Goal: Contribute content: Contribute content

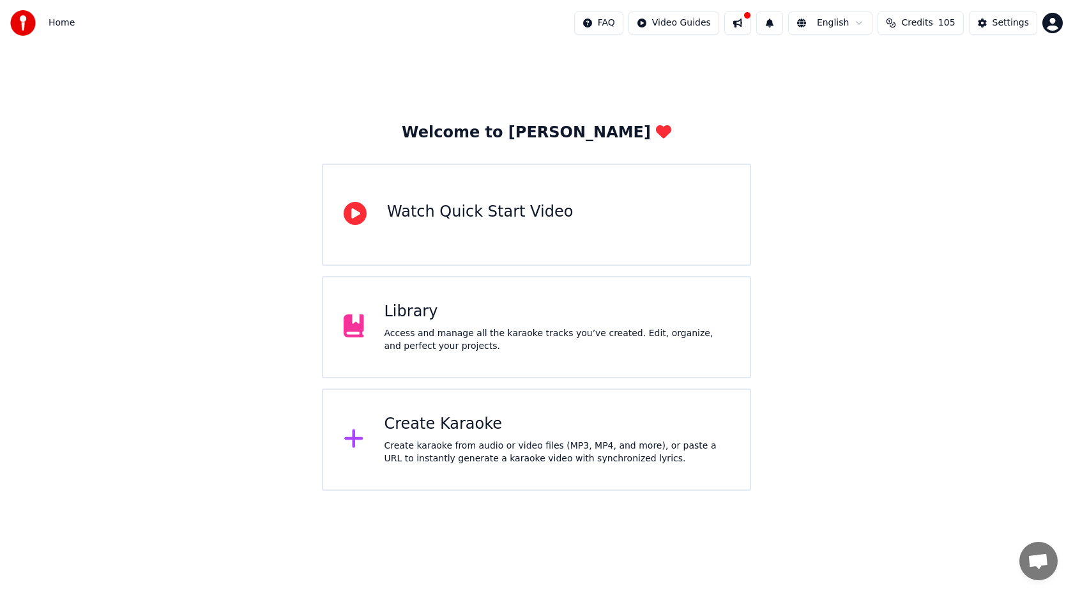
click at [488, 303] on div "Library" at bounding box center [556, 311] width 345 height 20
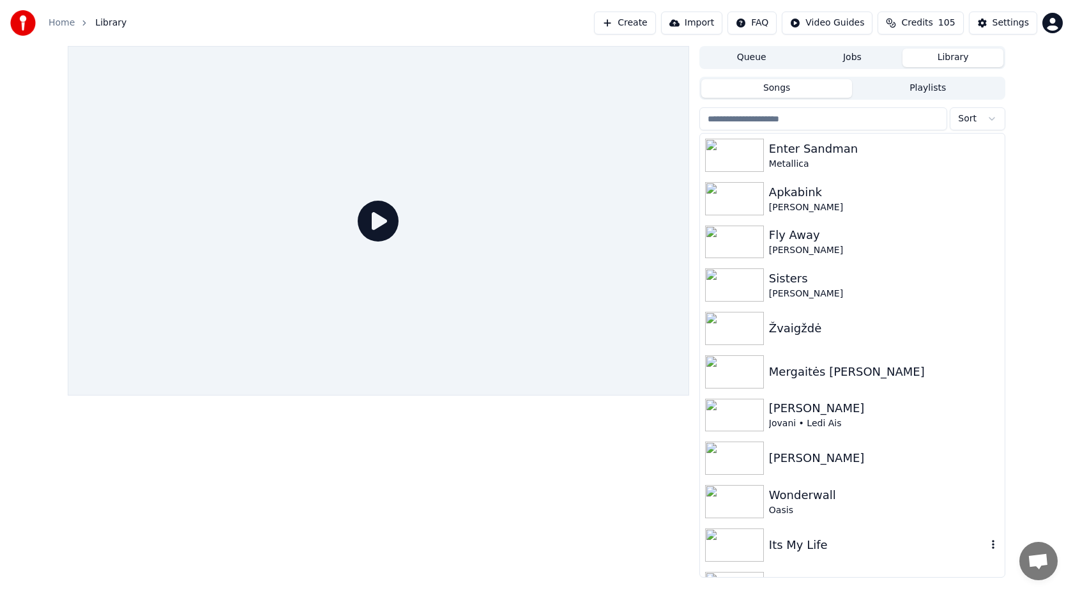
click at [818, 538] on div "Its My Life" at bounding box center [878, 545] width 218 height 18
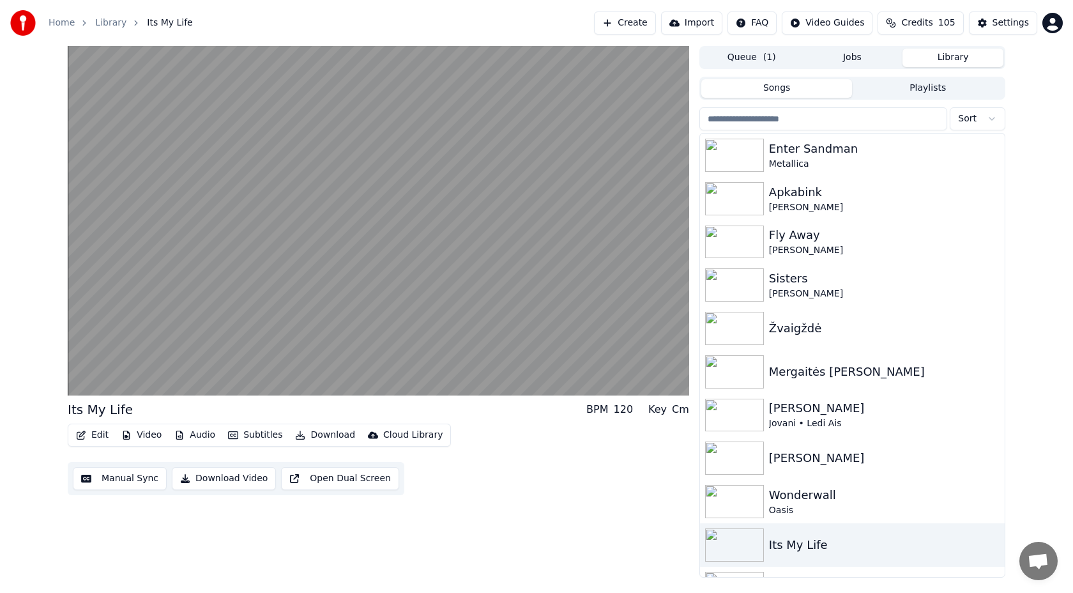
click at [256, 436] on button "Subtitles" at bounding box center [255, 435] width 64 height 18
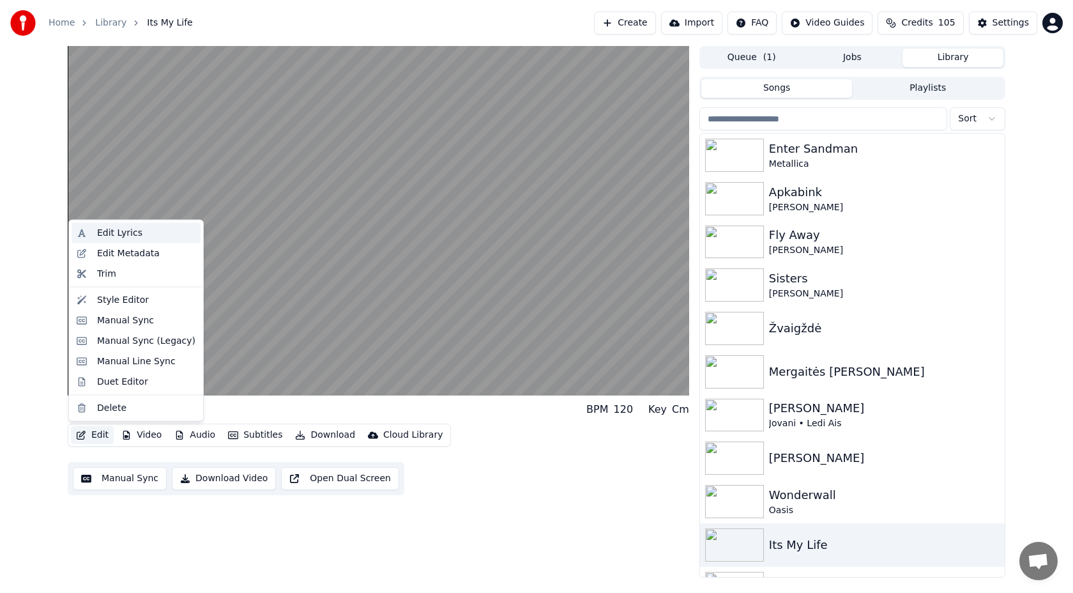
click at [132, 239] on div "Edit Lyrics" at bounding box center [119, 233] width 45 height 13
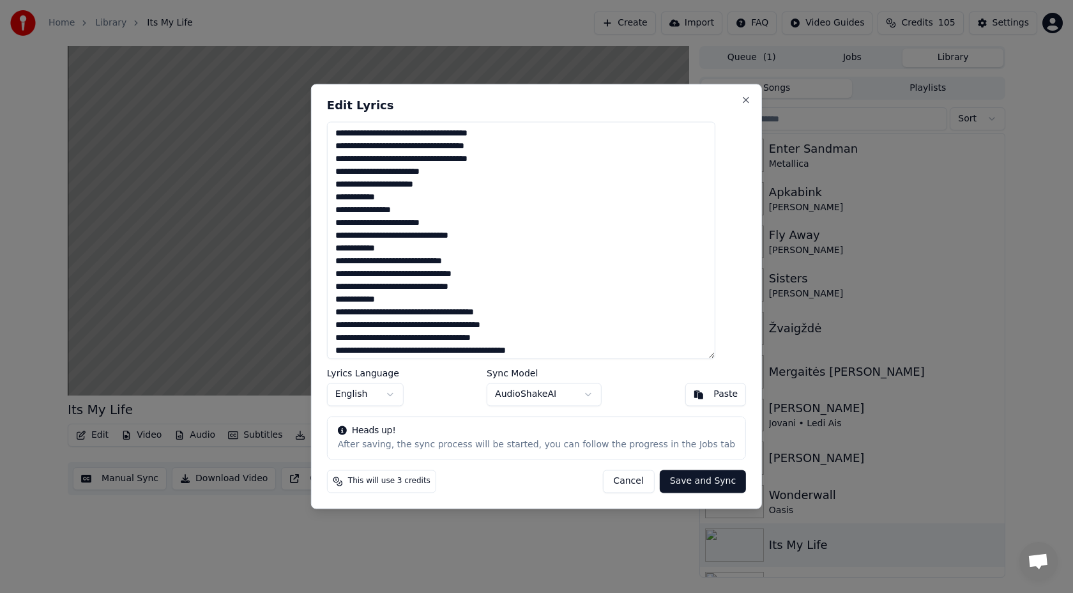
click at [451, 254] on textarea at bounding box center [521, 239] width 388 height 237
click at [605, 479] on button "Cancel" at bounding box center [628, 481] width 52 height 23
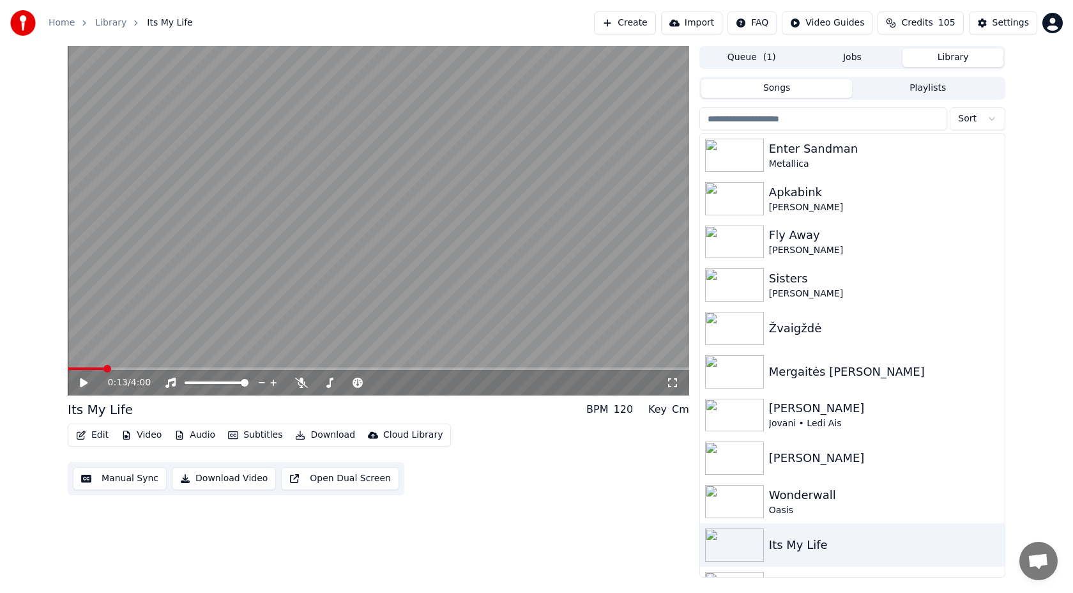
click at [640, 31] on button "Create" at bounding box center [625, 22] width 62 height 23
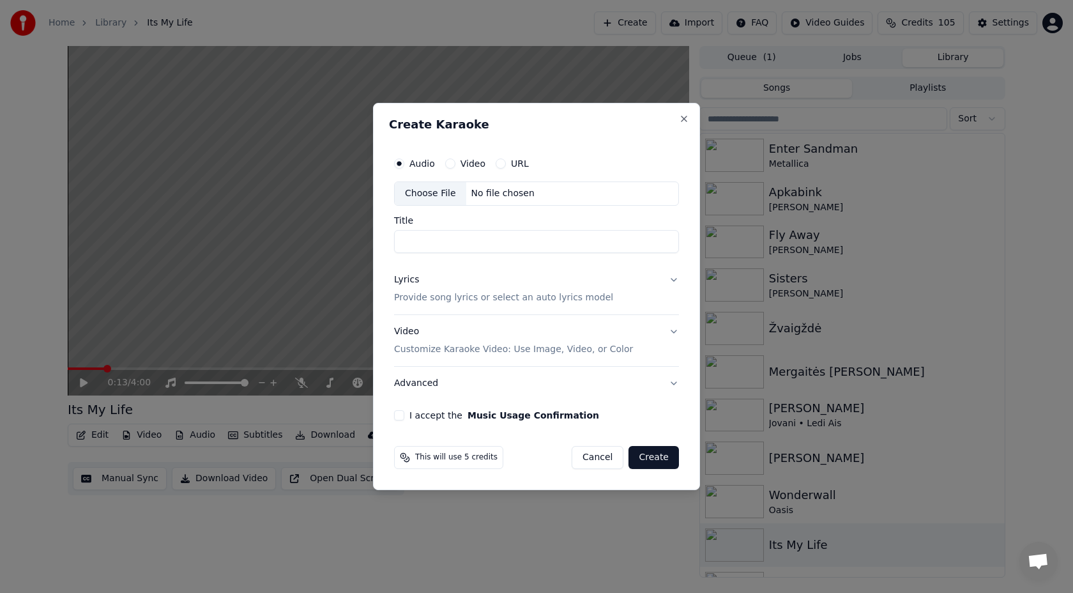
click at [439, 193] on div "Choose File" at bounding box center [431, 193] width 72 height 23
click at [502, 297] on p "Provide song lyrics or select an auto lyrics model" at bounding box center [503, 297] width 219 height 13
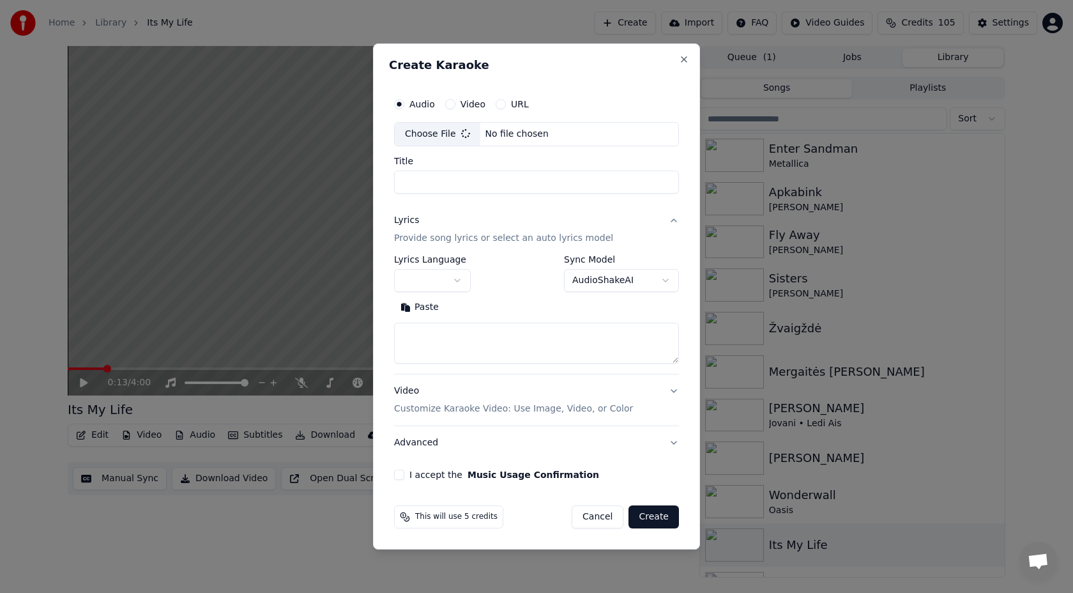
click at [487, 341] on textarea at bounding box center [536, 342] width 285 height 41
paste textarea "**********"
type textarea "**********"
click at [446, 275] on button "button" at bounding box center [432, 280] width 77 height 23
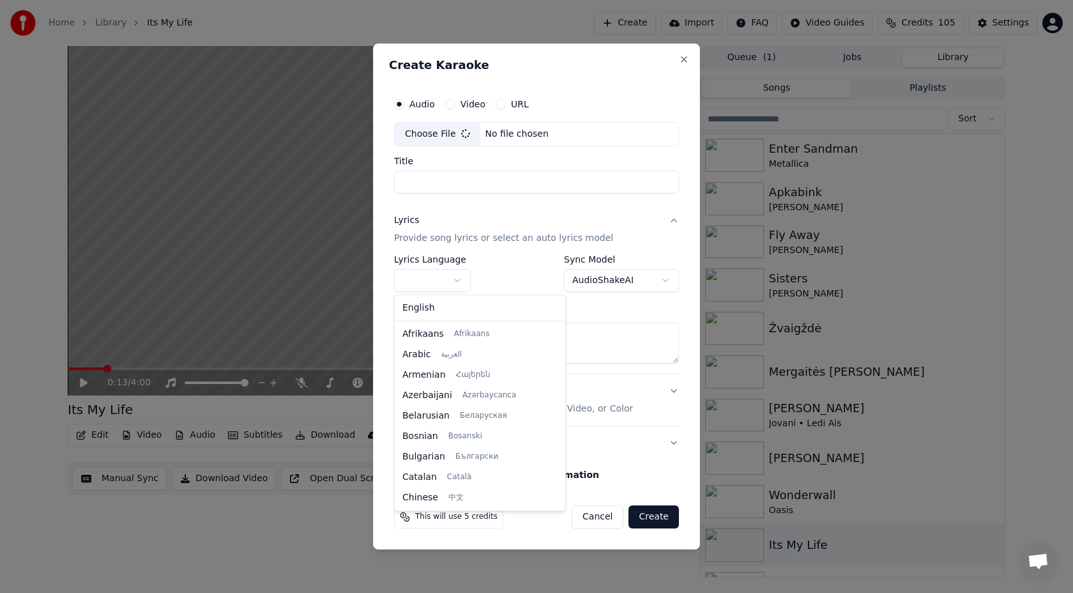
select select "**"
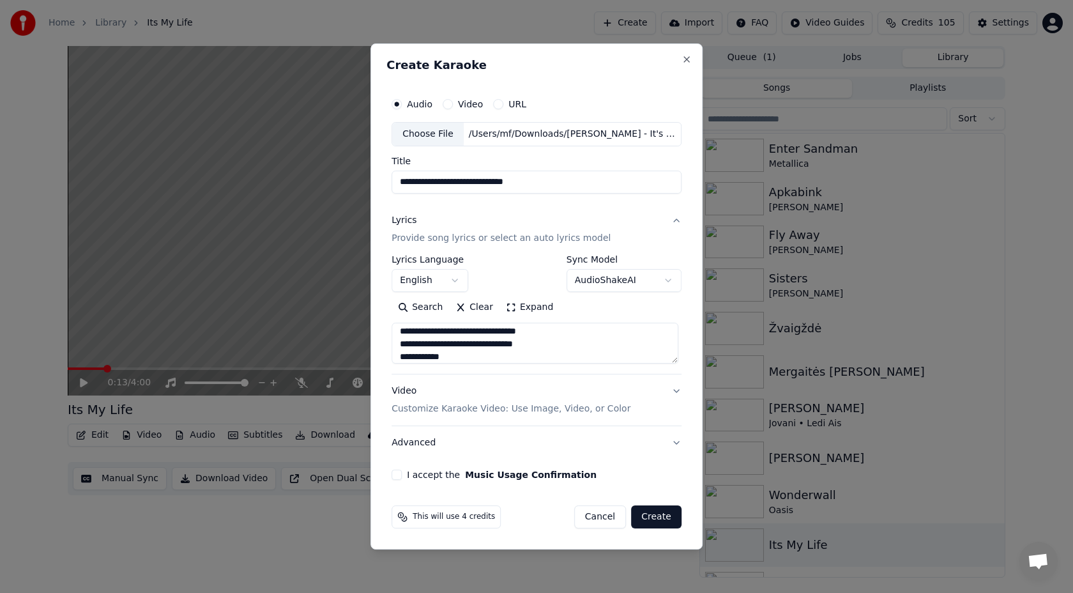
drag, startPoint x: 536, startPoint y: 179, endPoint x: 510, endPoint y: 179, distance: 26.2
click at [510, 179] on input "**********" at bounding box center [536, 182] width 290 height 23
type input "**********"
click at [504, 400] on div "Video Customize Karaoke Video: Use Image, Video, or Color" at bounding box center [510, 399] width 239 height 31
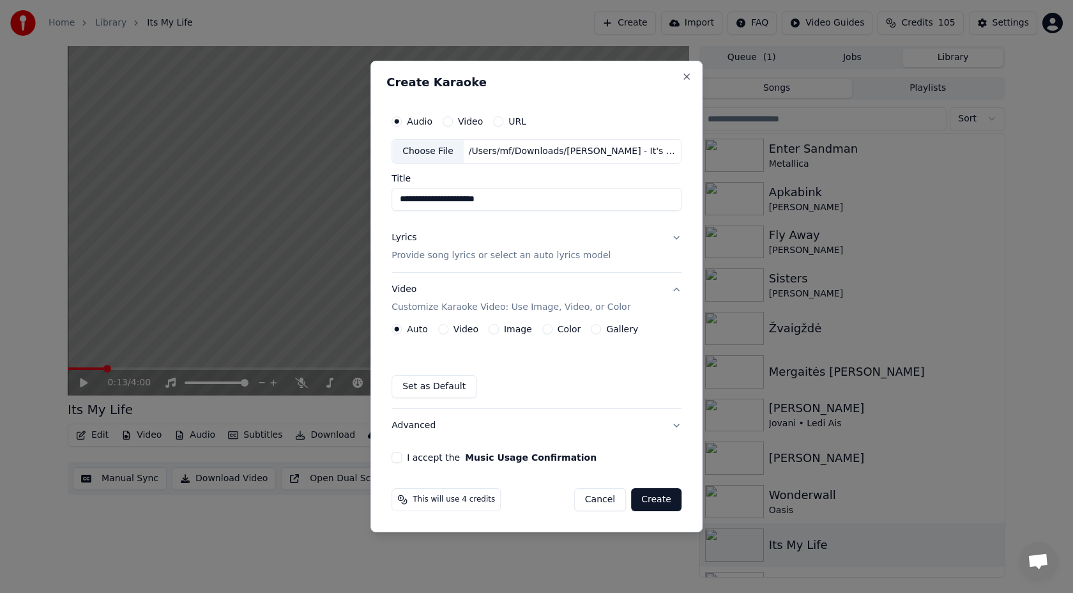
click at [492, 328] on button "Image" at bounding box center [494, 329] width 10 height 10
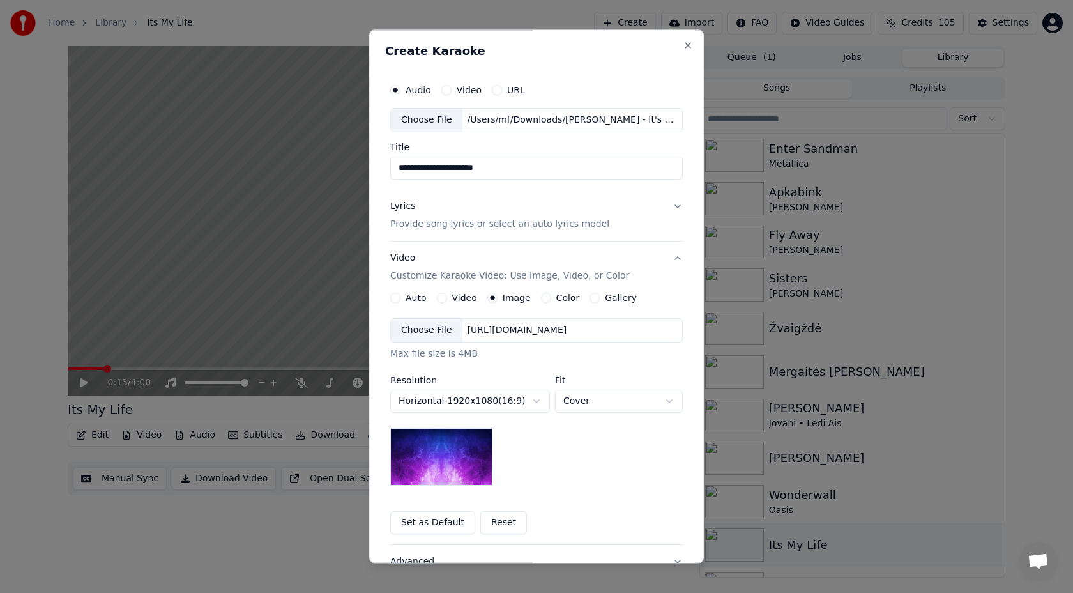
click at [425, 325] on div "Choose File" at bounding box center [427, 330] width 72 height 23
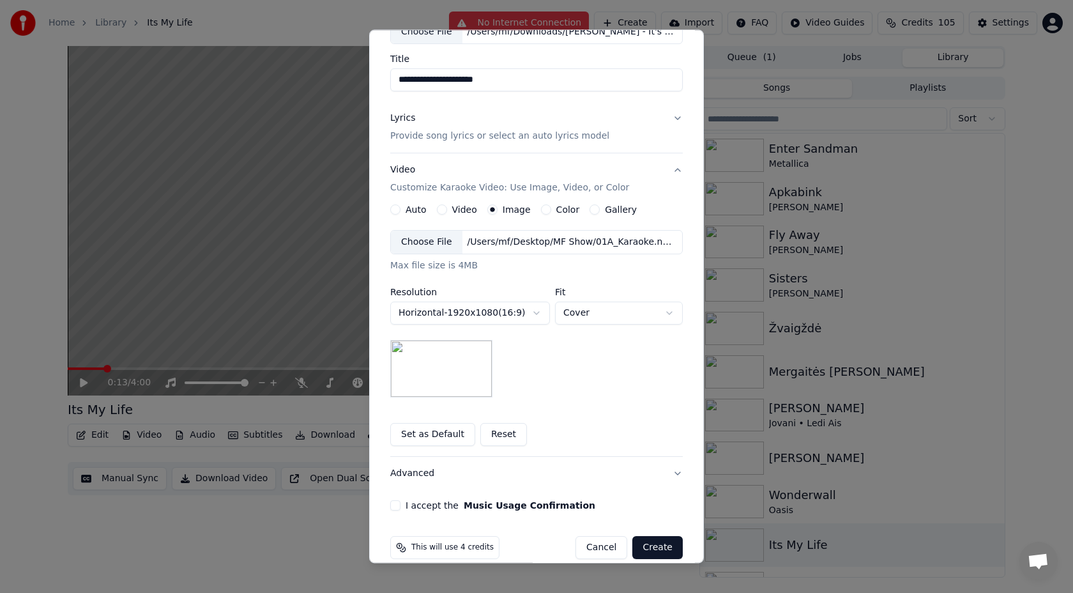
scroll to position [105, 0]
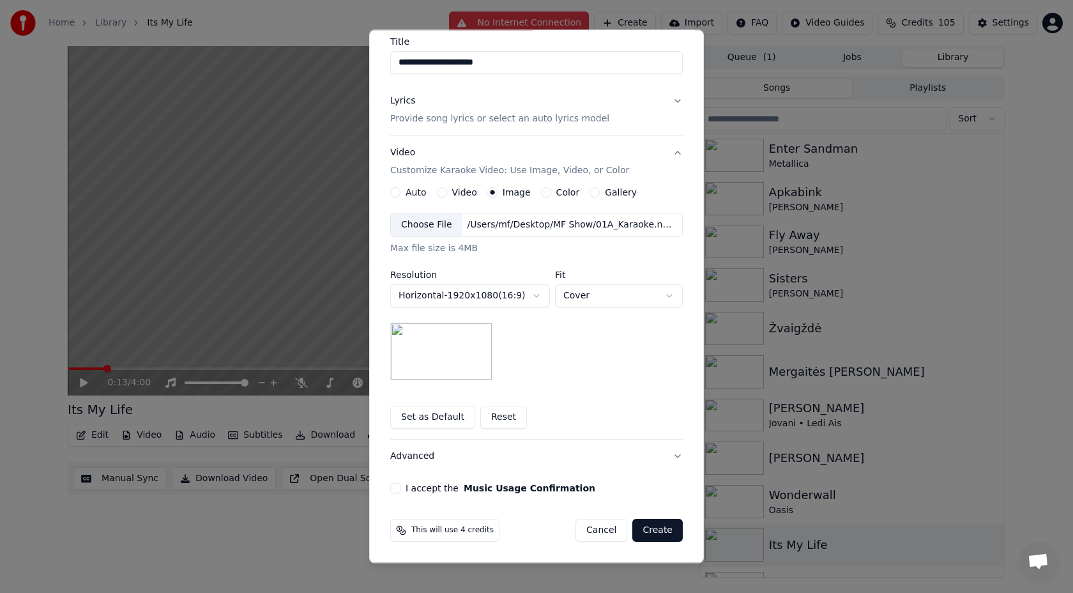
click at [398, 492] on button "I accept the Music Usage Confirmation" at bounding box center [395, 488] width 10 height 10
click at [660, 534] on button "Create" at bounding box center [657, 530] width 50 height 23
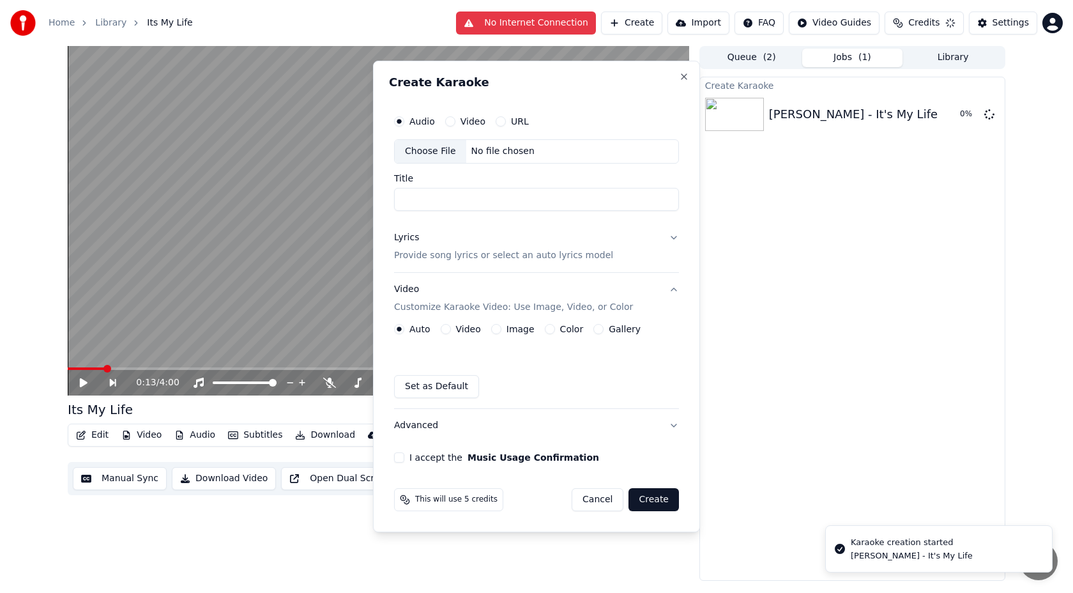
scroll to position [0, 0]
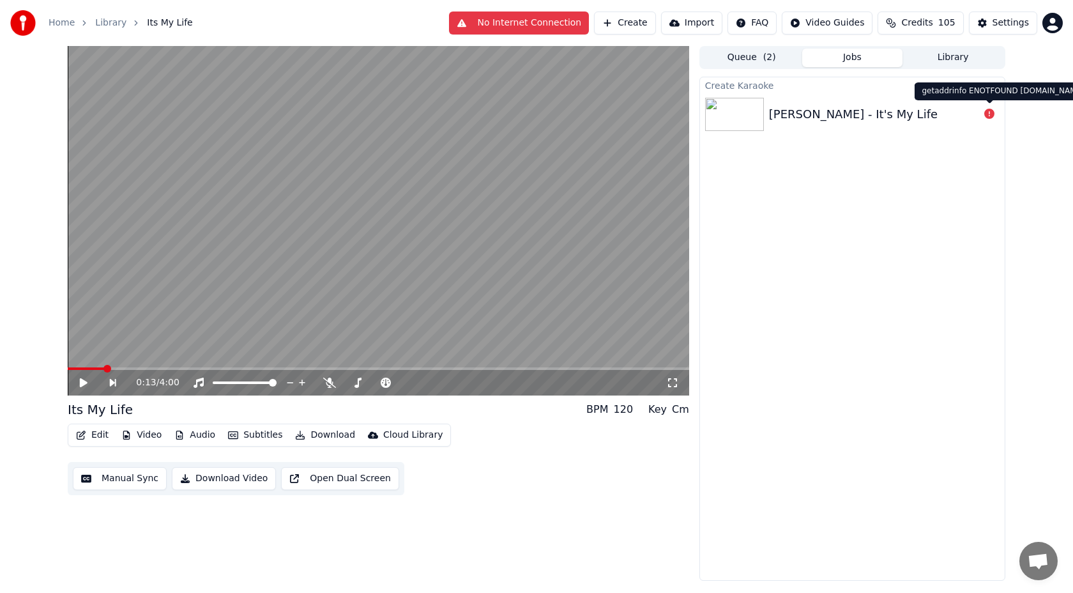
click at [992, 118] on icon at bounding box center [989, 114] width 10 height 10
click at [988, 113] on icon at bounding box center [989, 114] width 10 height 10
click at [571, 24] on button "No Internet Connection" at bounding box center [519, 22] width 140 height 23
click at [887, 112] on div "Bon Jovi - It's My Life" at bounding box center [874, 114] width 210 height 18
click at [991, 29] on button "Settings" at bounding box center [1003, 22] width 68 height 23
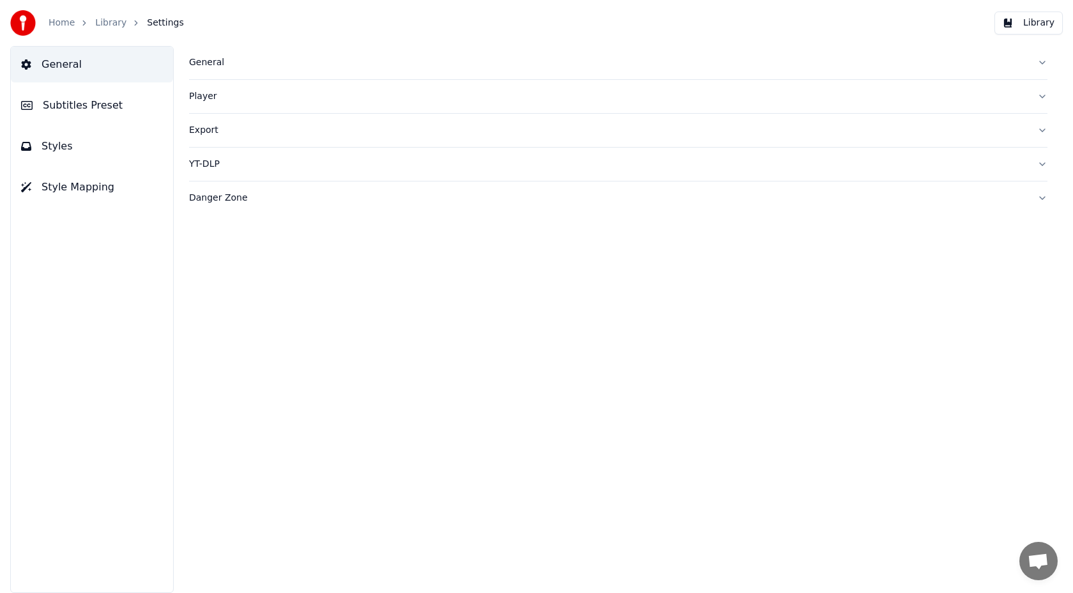
click at [218, 67] on div "General" at bounding box center [608, 62] width 838 height 13
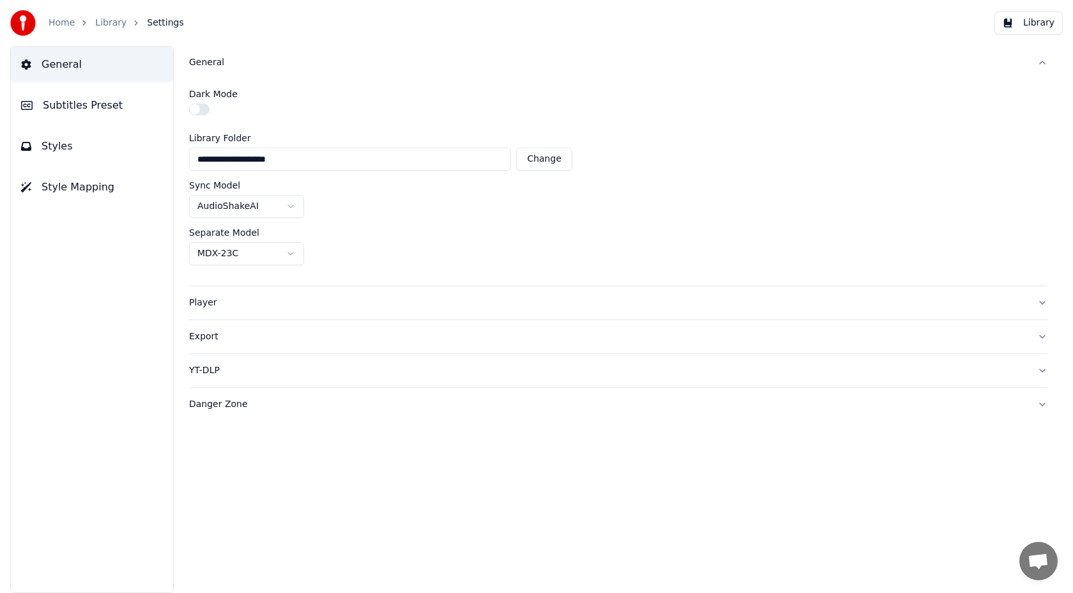
click at [266, 296] on div "Player" at bounding box center [608, 302] width 838 height 13
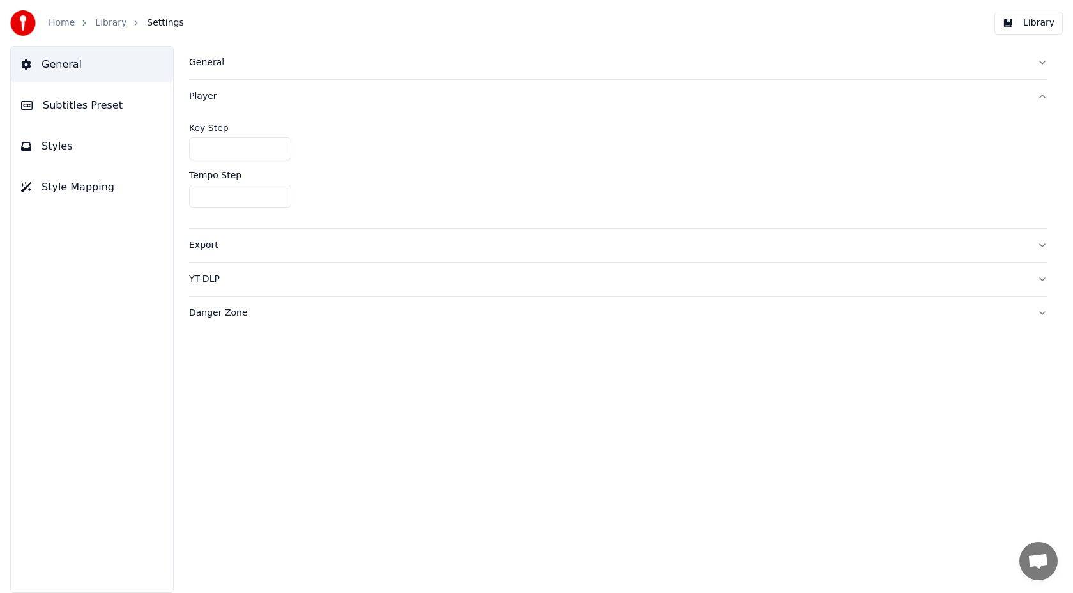
click at [264, 255] on button "Export" at bounding box center [618, 245] width 858 height 33
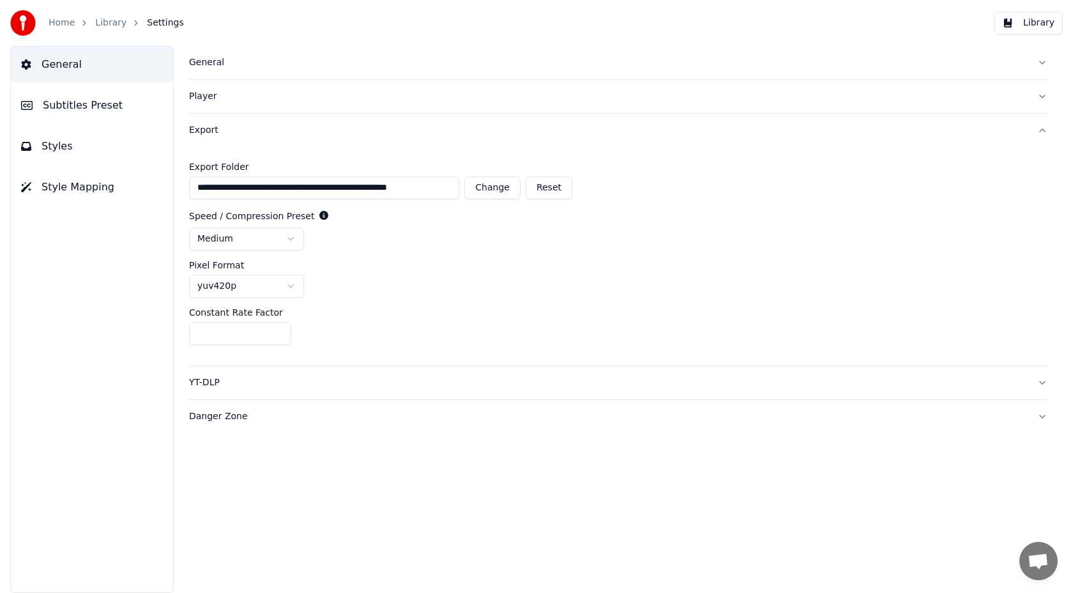
click at [289, 392] on button "YT-DLP" at bounding box center [618, 382] width 858 height 33
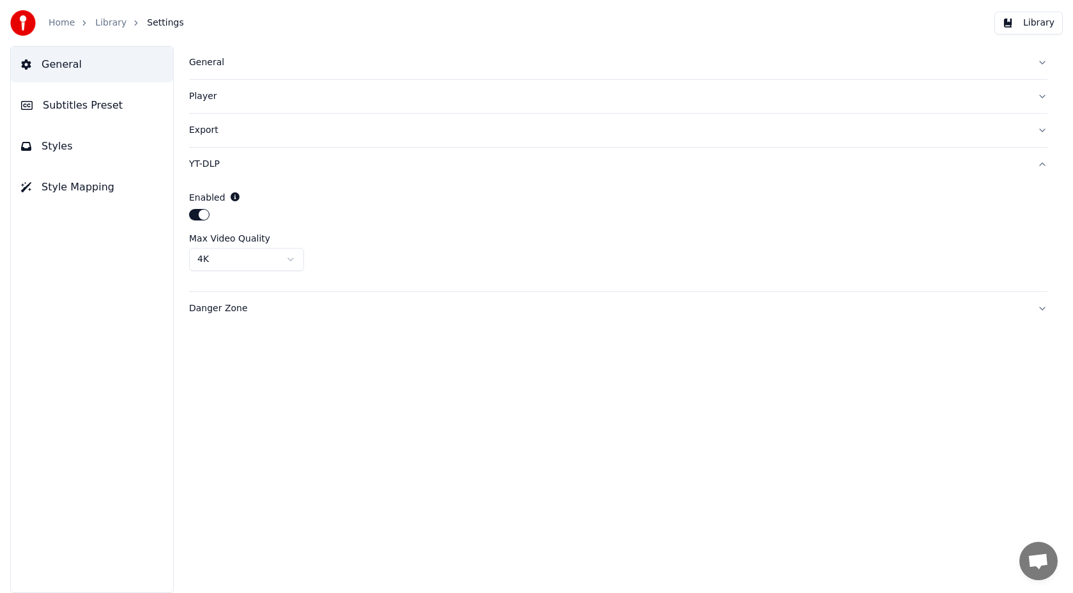
click at [239, 307] on div "Danger Zone" at bounding box center [608, 308] width 838 height 13
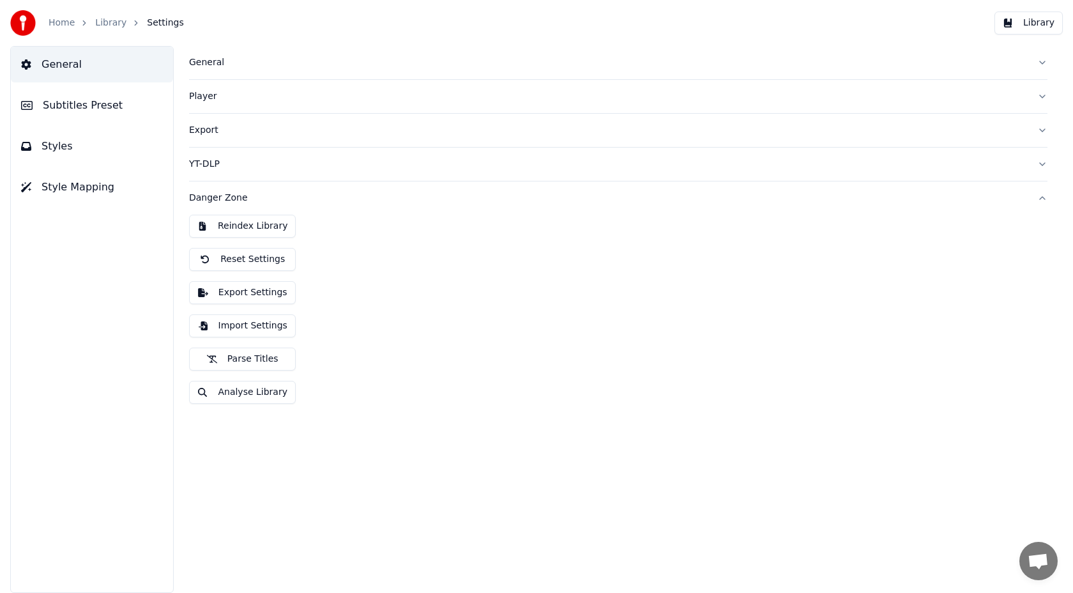
click at [264, 395] on button "Analyse Library" at bounding box center [242, 392] width 107 height 23
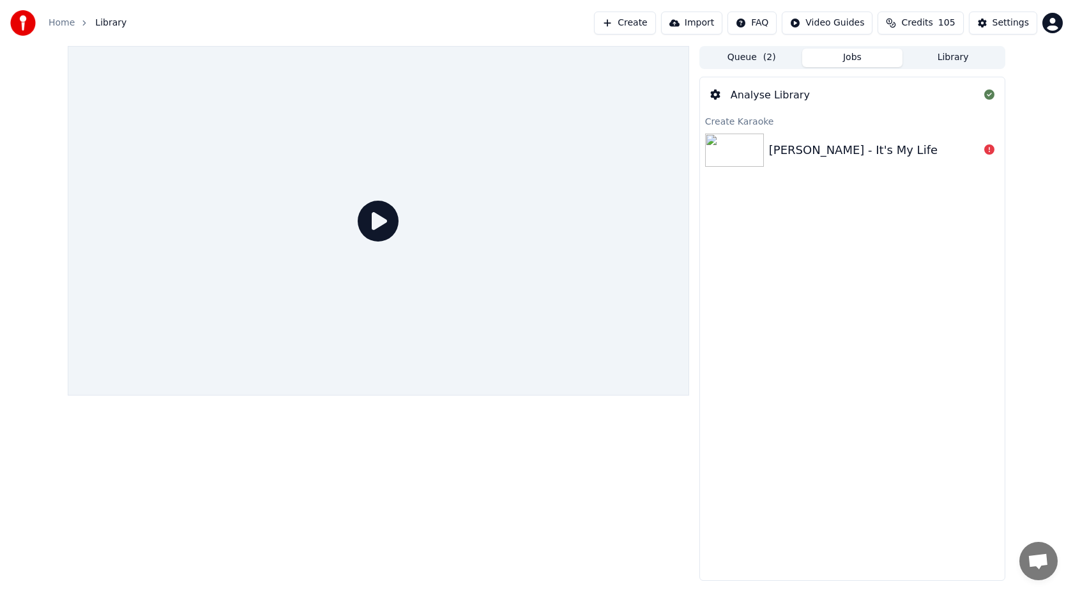
click at [71, 31] on div "Home Library" at bounding box center [68, 23] width 116 height 26
click at [69, 25] on link "Home" at bounding box center [62, 23] width 26 height 13
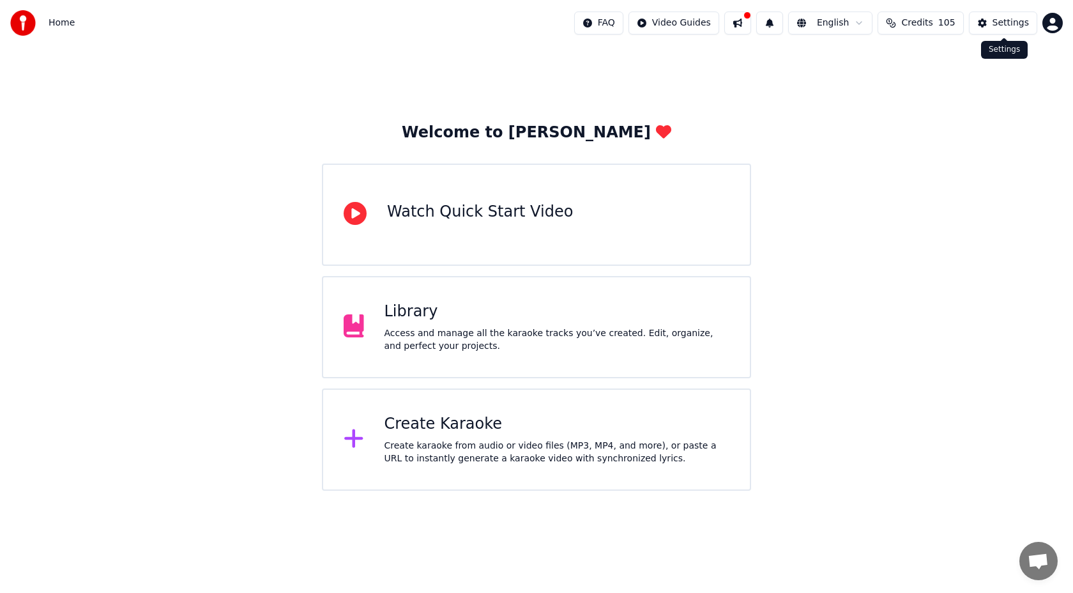
click at [1005, 24] on div "Settings" at bounding box center [1010, 23] width 36 height 13
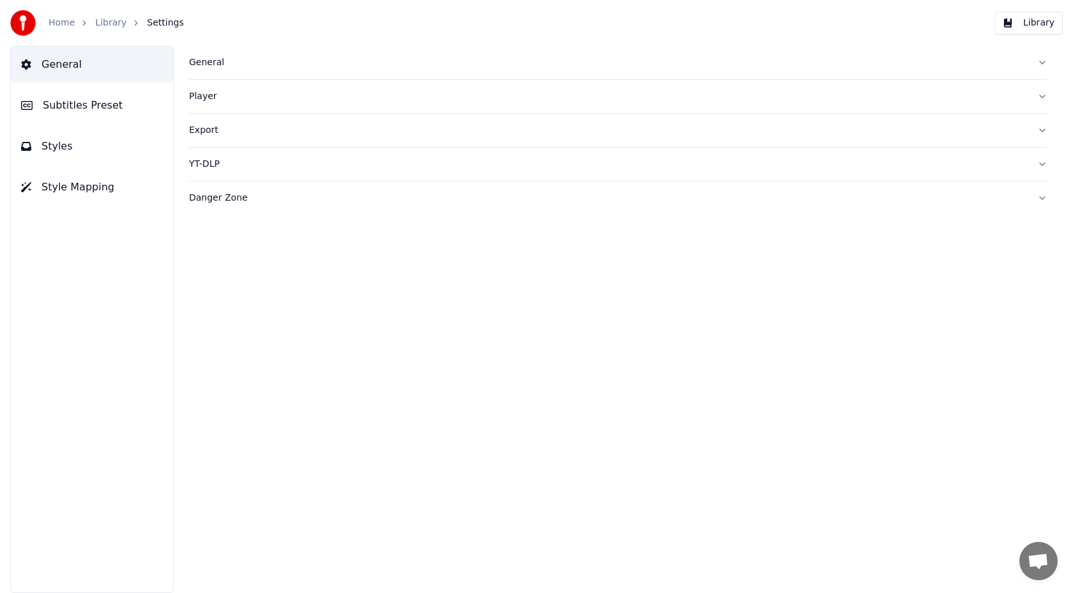
click at [60, 20] on link "Home" at bounding box center [62, 23] width 26 height 13
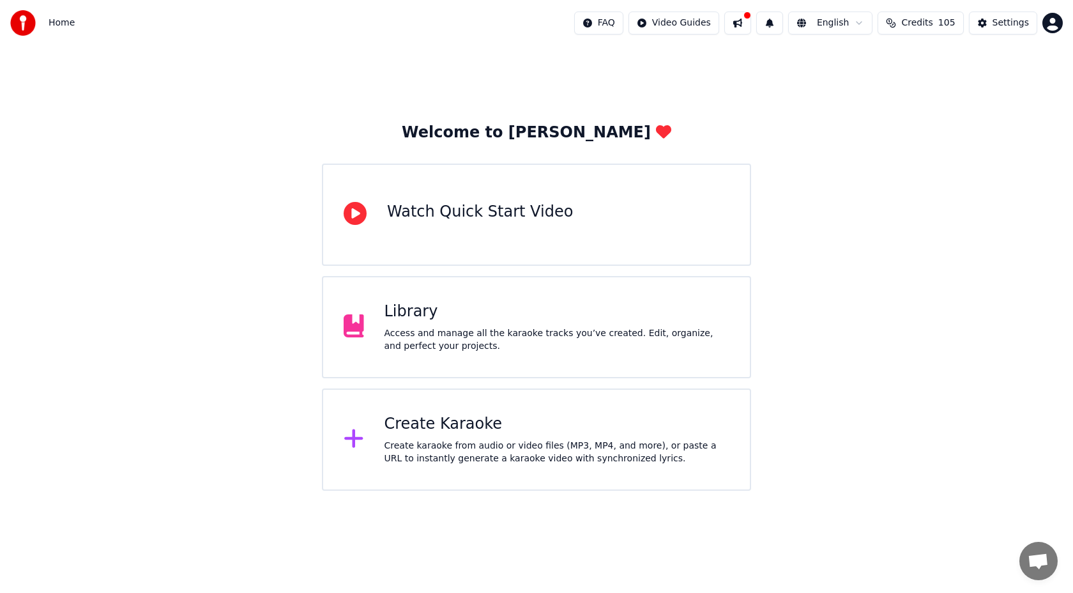
click at [1054, 19] on html "Home FAQ Video Guides English Credits 105 Settings Welcome to Youka Watch Quick…" at bounding box center [536, 245] width 1073 height 490
click at [964, 151] on div "michael@fres.lt Billing Feature Voting Sign Out 2.2.0 f3b4c5f" at bounding box center [996, 111] width 153 height 151
click at [531, 349] on html "Home FAQ Video Guides English Credits 105 Settings Welcome to Youka Watch Quick…" at bounding box center [536, 245] width 1073 height 490
click at [579, 329] on div "Access and manage all the karaoke tracks you’ve created. Edit, organize, and pe…" at bounding box center [556, 340] width 345 height 26
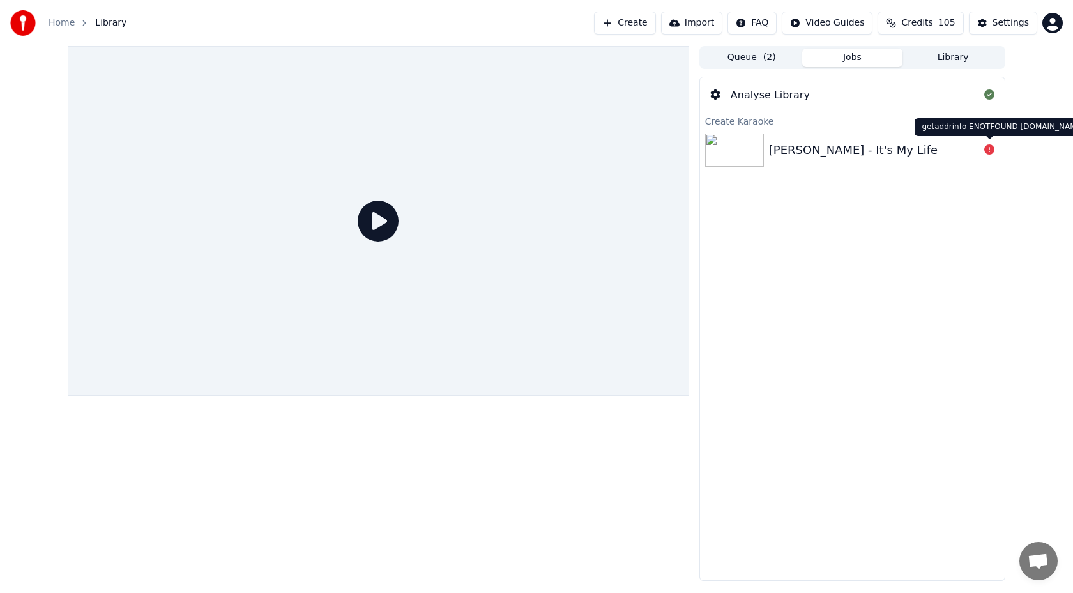
click at [964, 153] on div "Bon Jovi - It's My Life" at bounding box center [874, 150] width 210 height 18
click at [894, 153] on div "Bon Jovi - It's My Life" at bounding box center [874, 150] width 210 height 18
click at [993, 29] on button "Settings" at bounding box center [1003, 22] width 68 height 23
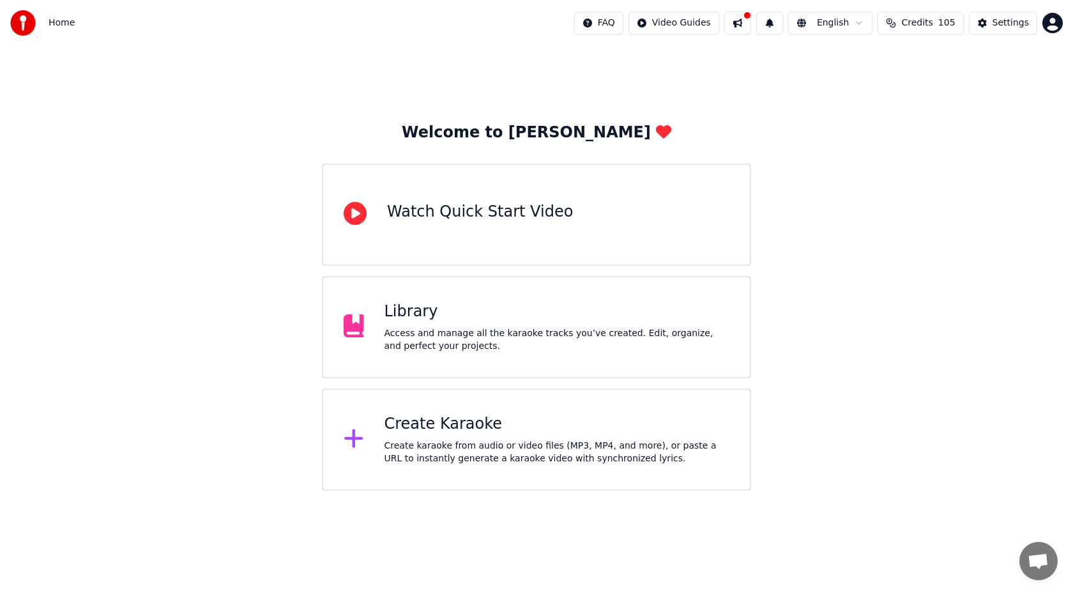
click at [619, 324] on div "Library Access and manage all the karaoke tracks you’ve created. Edit, organize…" at bounding box center [556, 326] width 345 height 51
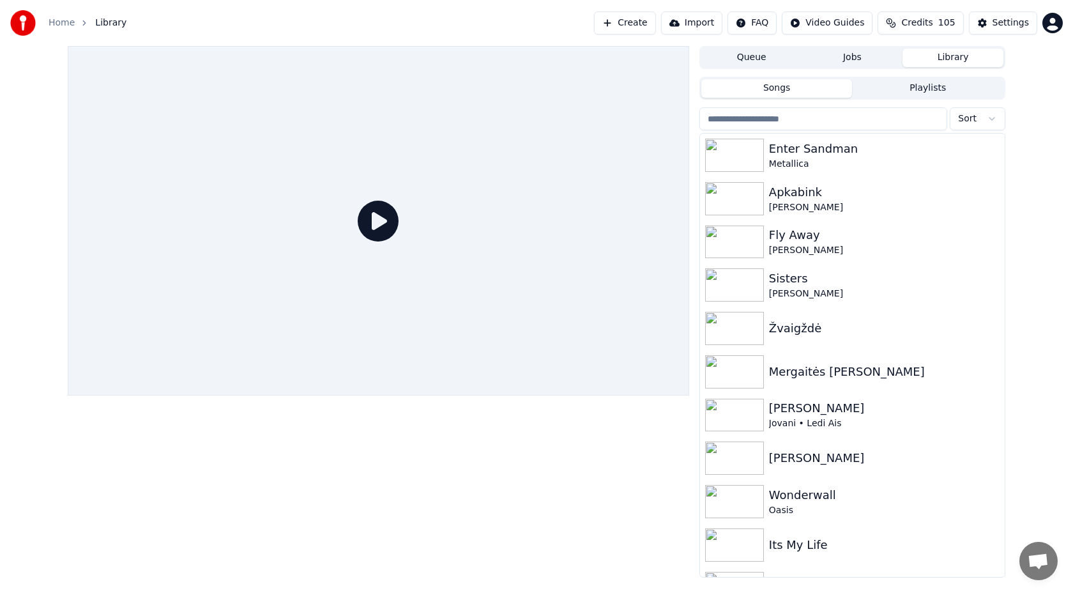
click at [775, 49] on button "Queue" at bounding box center [751, 58] width 101 height 19
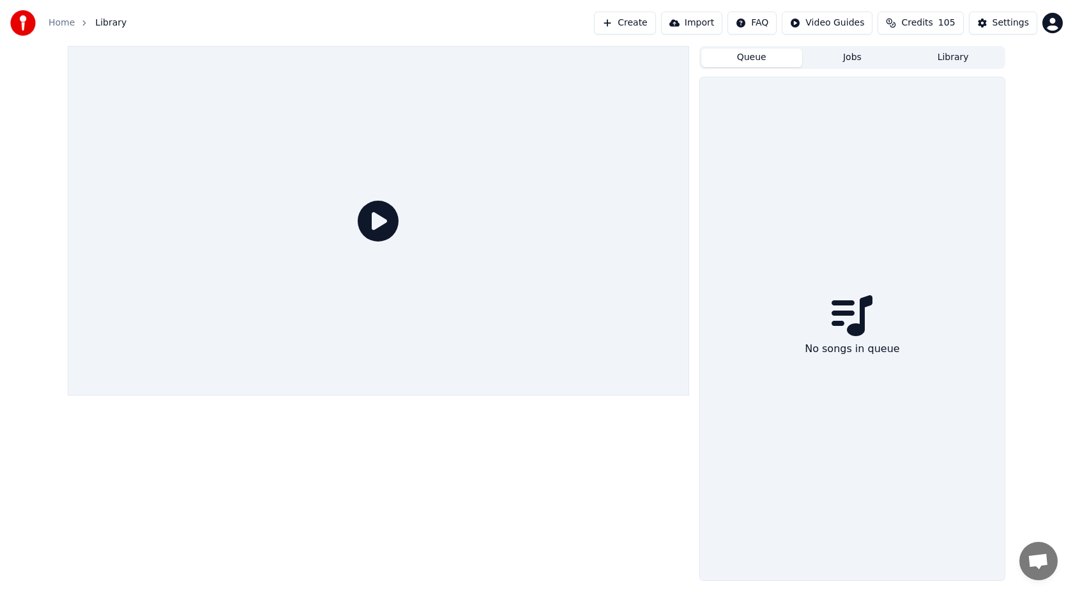
click at [862, 59] on button "Jobs" at bounding box center [852, 58] width 101 height 19
click at [932, 63] on button "Library" at bounding box center [952, 58] width 101 height 19
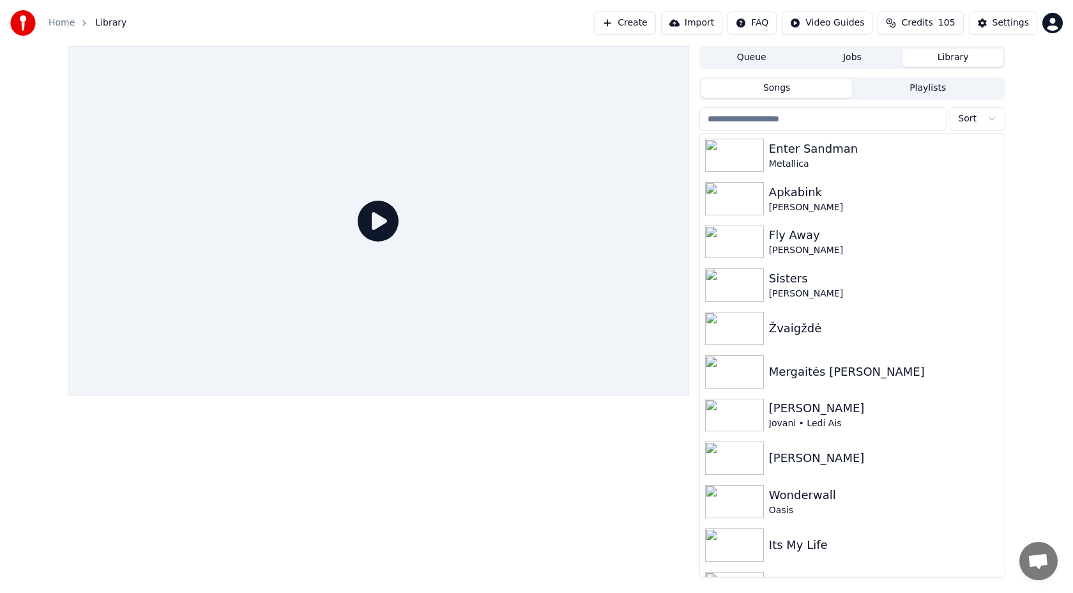
click at [895, 90] on button "Playlists" at bounding box center [927, 88] width 151 height 19
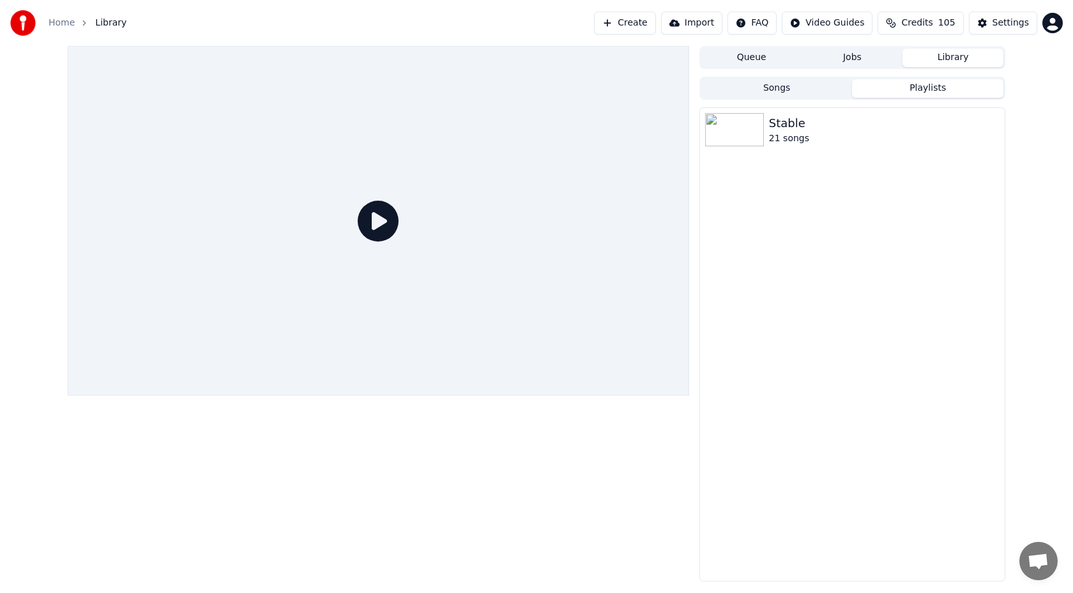
click at [822, 88] on button "Songs" at bounding box center [776, 88] width 151 height 19
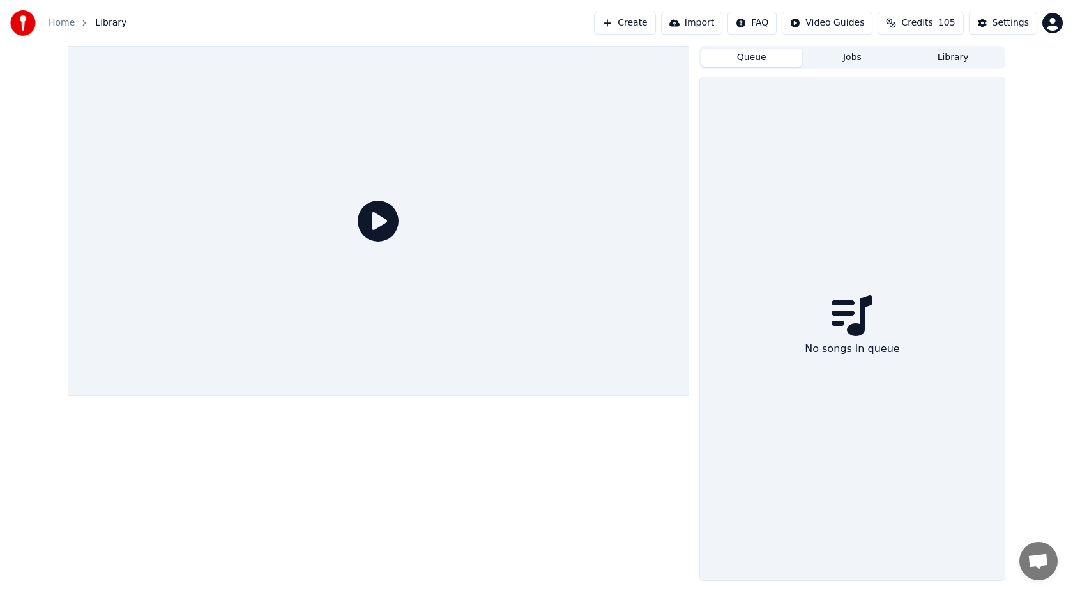
click at [778, 60] on button "Queue" at bounding box center [751, 58] width 101 height 19
click at [638, 22] on button "Create" at bounding box center [625, 22] width 62 height 23
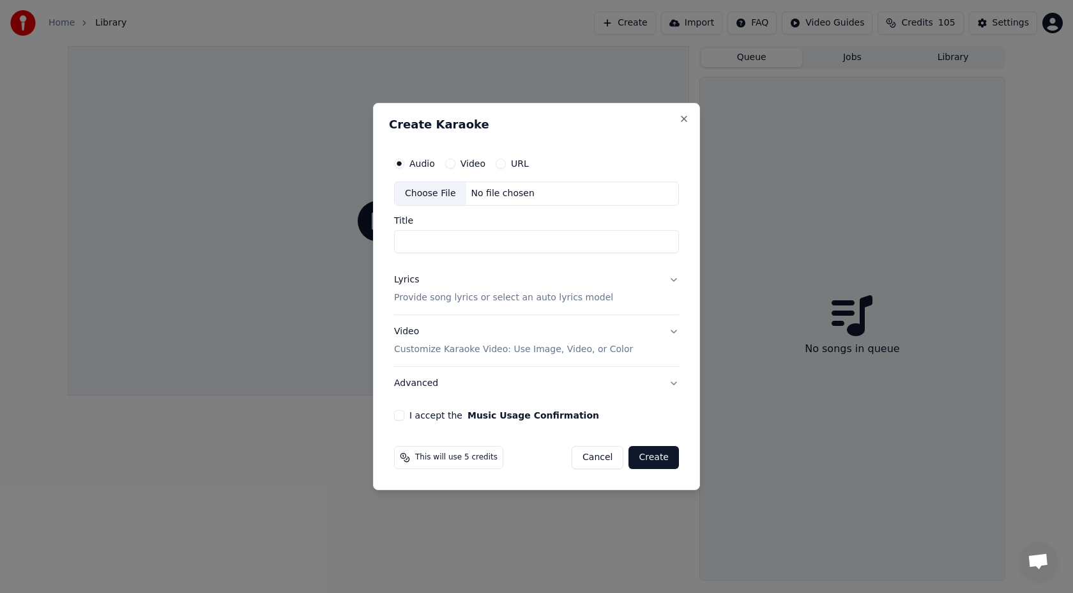
click at [434, 202] on div "Choose File" at bounding box center [431, 193] width 72 height 23
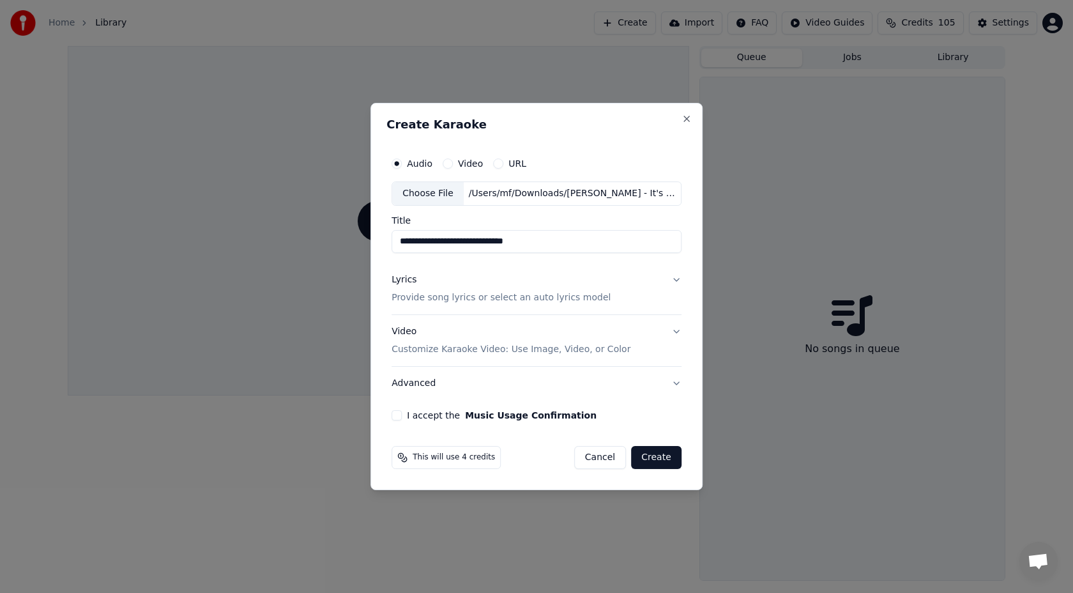
drag, startPoint x: 552, startPoint y: 242, endPoint x: 494, endPoint y: 242, distance: 58.8
click at [494, 242] on input "**********" at bounding box center [536, 241] width 290 height 23
type input "**********"
click at [522, 301] on p "Provide song lyrics or select an auto lyrics model" at bounding box center [500, 297] width 219 height 13
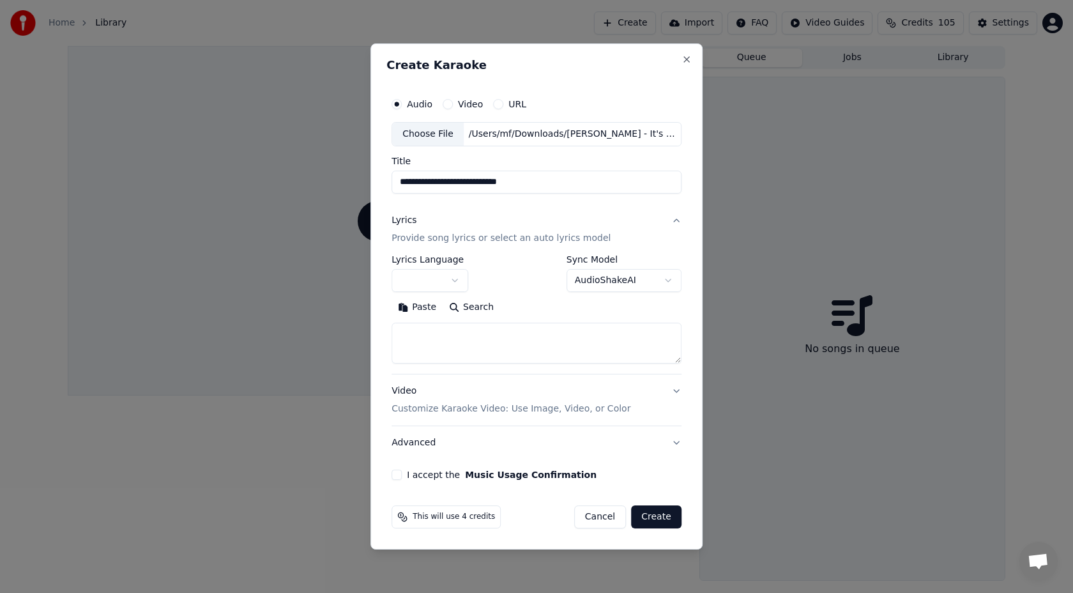
click at [471, 328] on textarea at bounding box center [536, 342] width 290 height 41
paste textarea "**********"
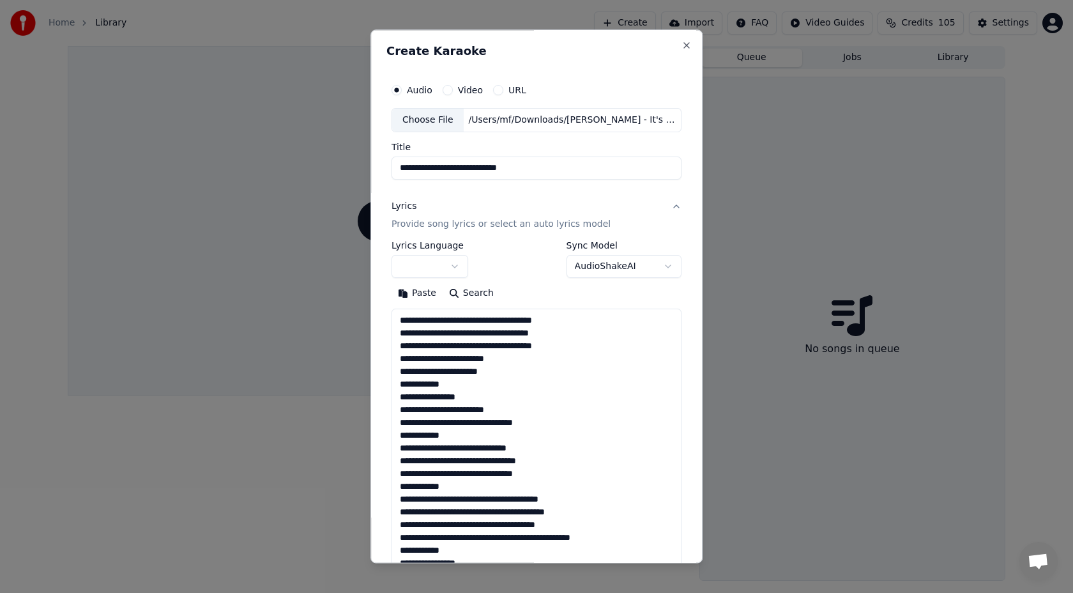
scroll to position [450, 0]
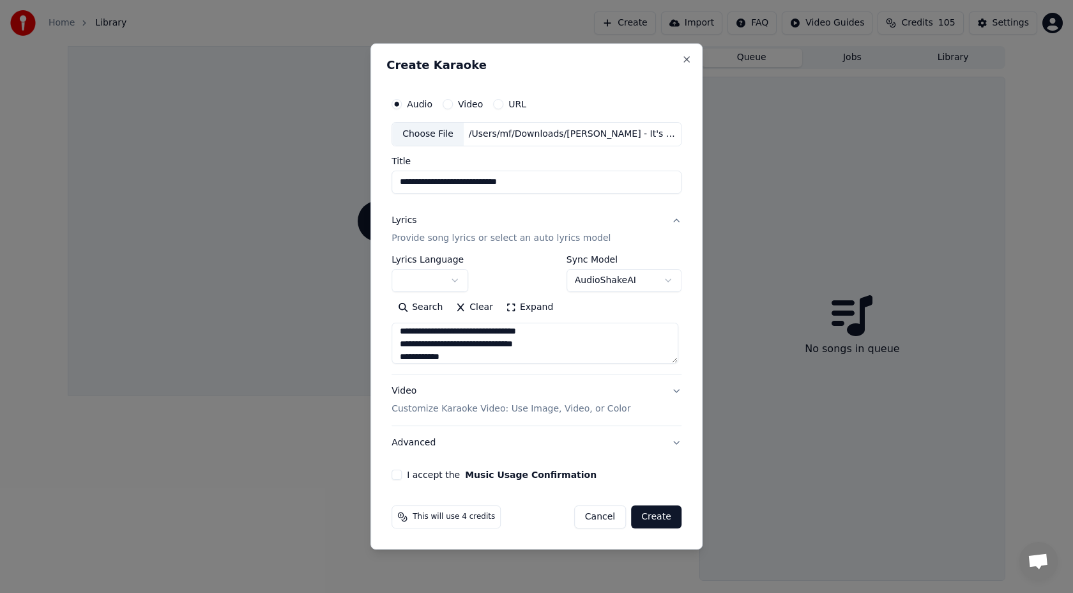
type textarea "**********"
click at [451, 275] on body "**********" at bounding box center [536, 296] width 1073 height 593
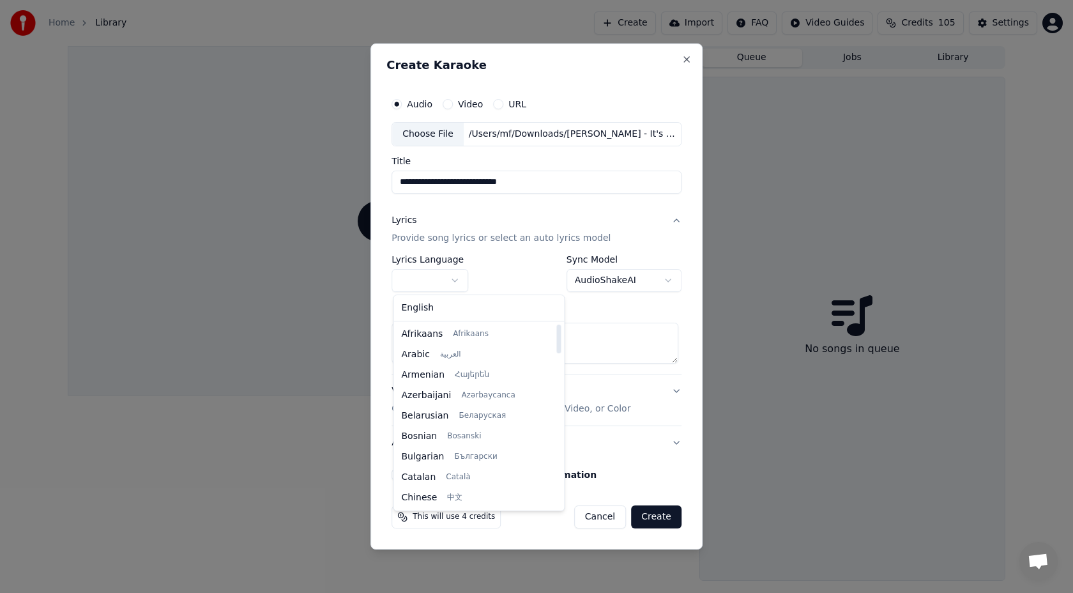
select select "**"
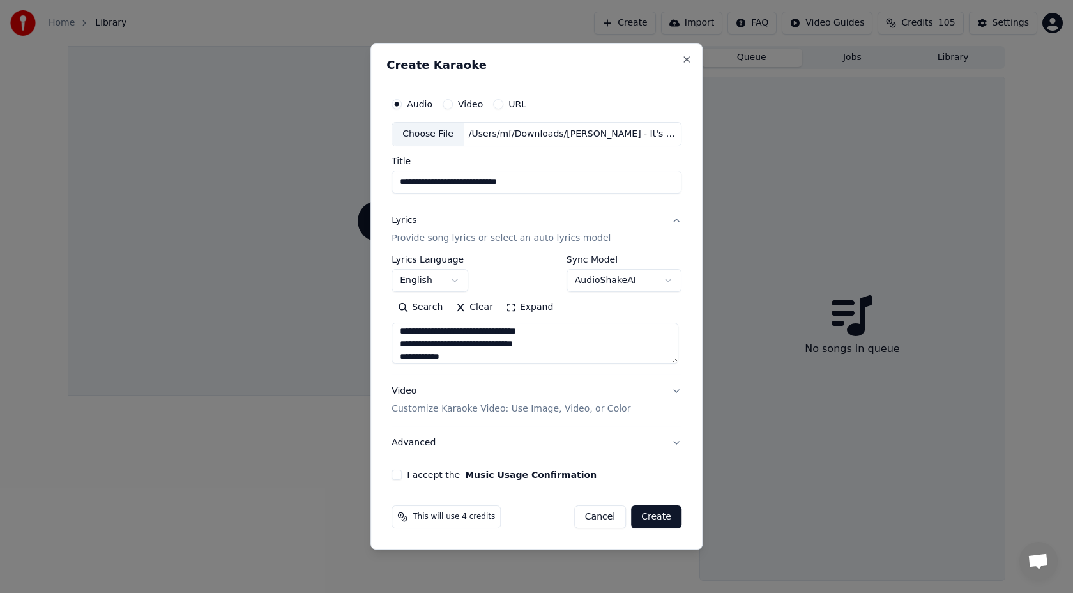
click at [489, 400] on div "Video Customize Karaoke Video: Use Image, Video, or Color" at bounding box center [510, 399] width 239 height 31
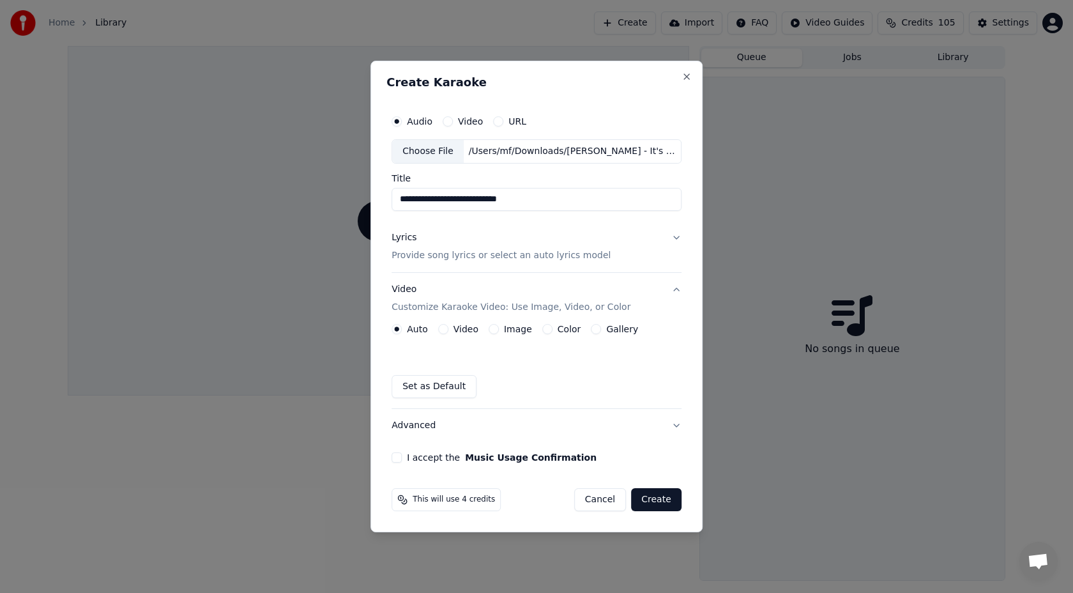
click at [443, 324] on button "Video" at bounding box center [443, 329] width 10 height 10
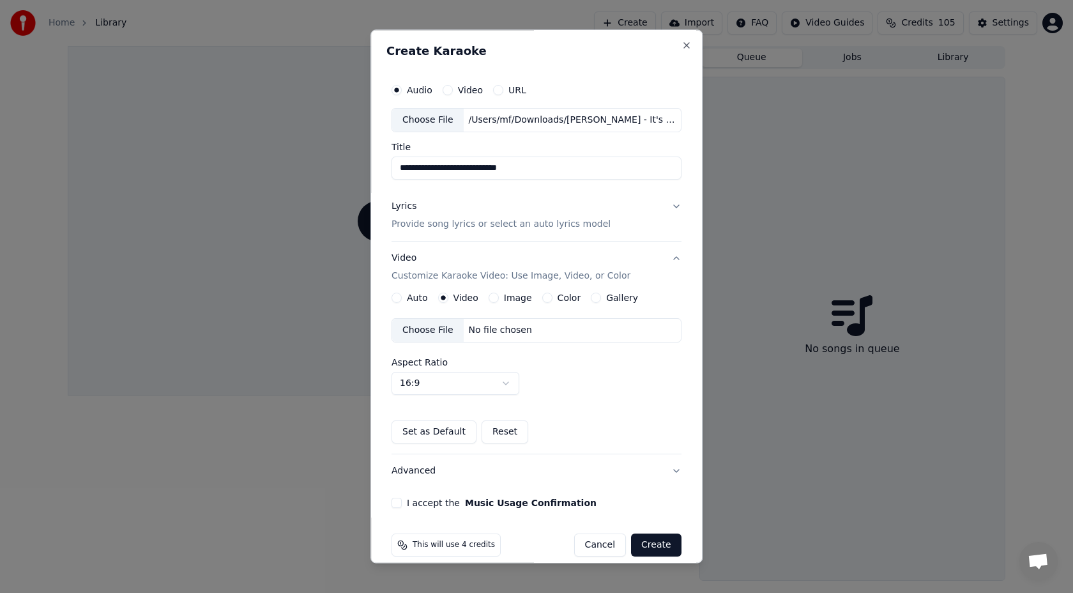
click at [487, 300] on div "Auto Video Image Color Gallery" at bounding box center [514, 297] width 247 height 10
click at [494, 300] on button "Image" at bounding box center [494, 297] width 10 height 10
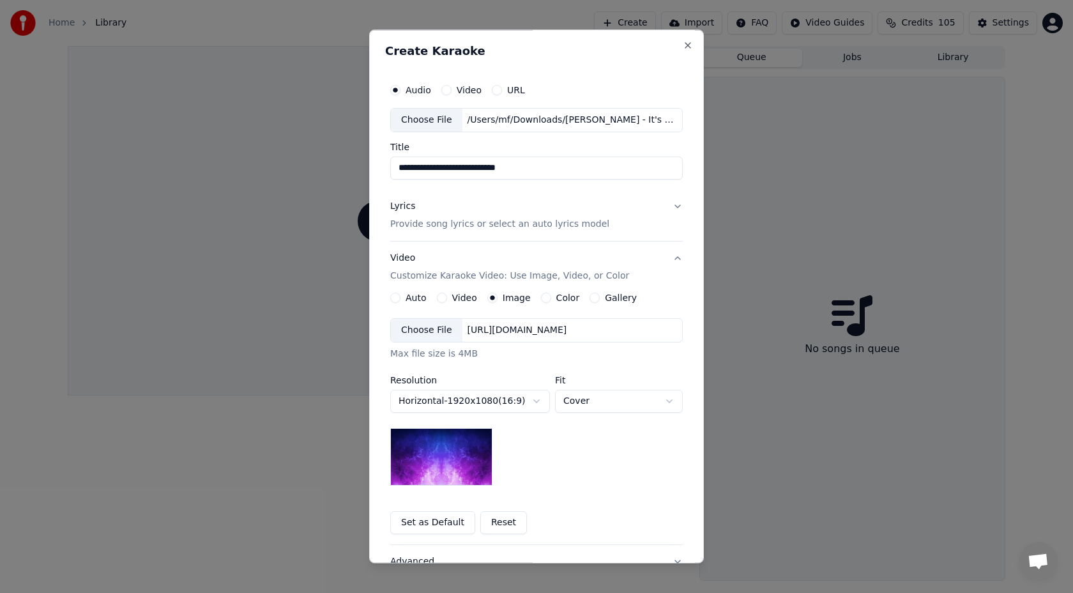
click at [444, 335] on div "Choose File" at bounding box center [427, 330] width 72 height 23
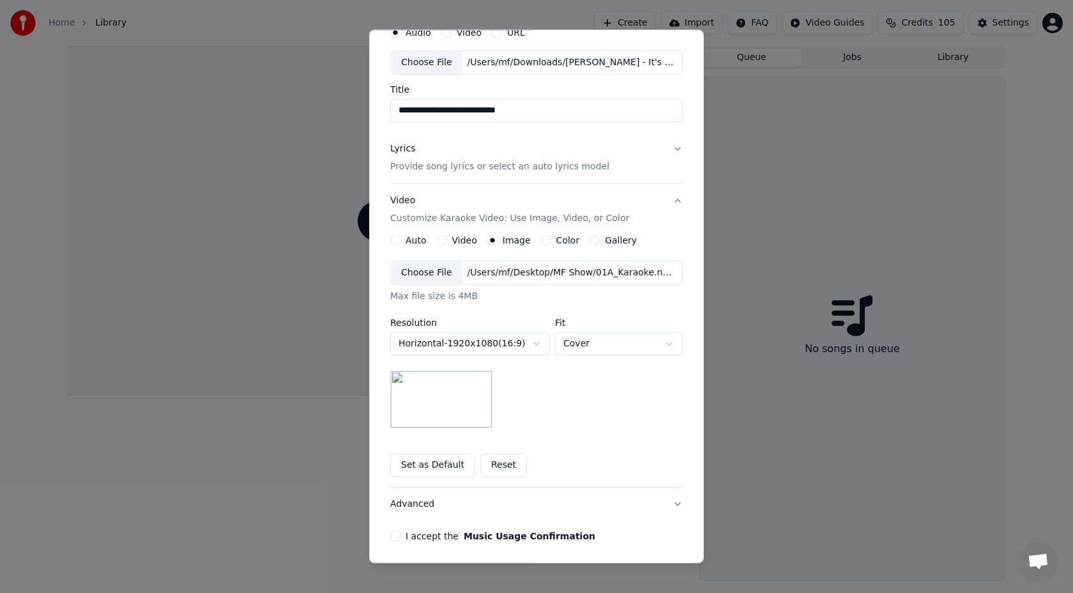
scroll to position [105, 0]
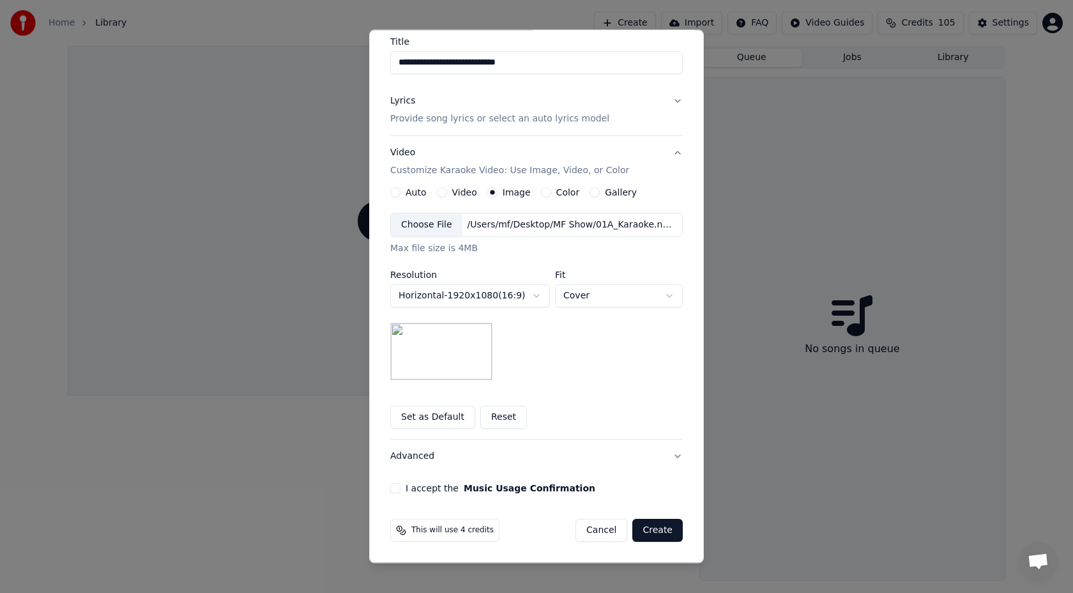
click at [398, 492] on button "I accept the Music Usage Confirmation" at bounding box center [395, 488] width 10 height 10
click at [652, 527] on button "Create" at bounding box center [657, 530] width 50 height 23
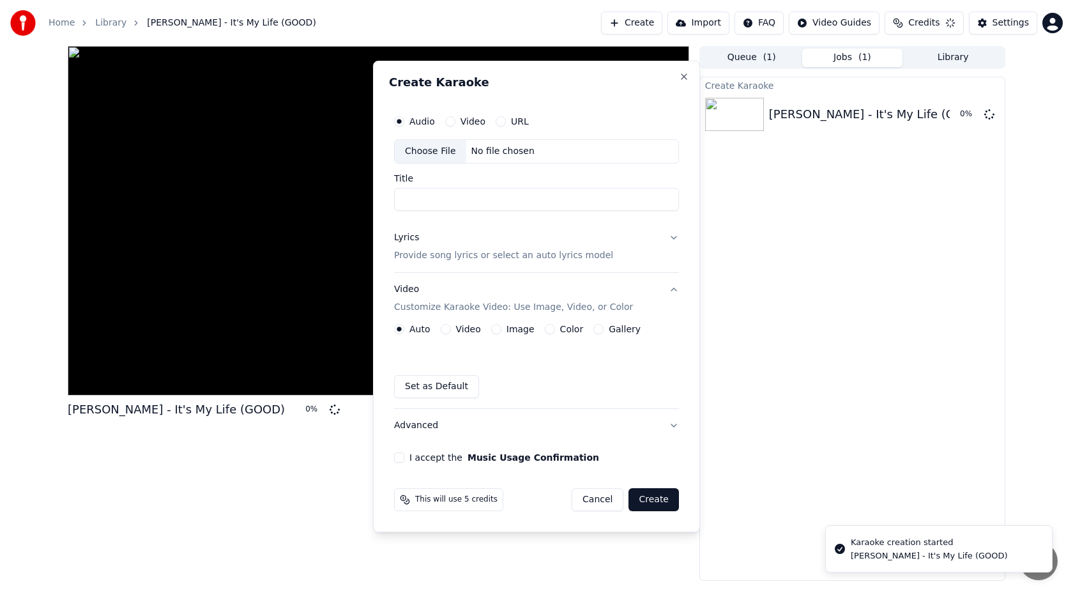
scroll to position [0, 0]
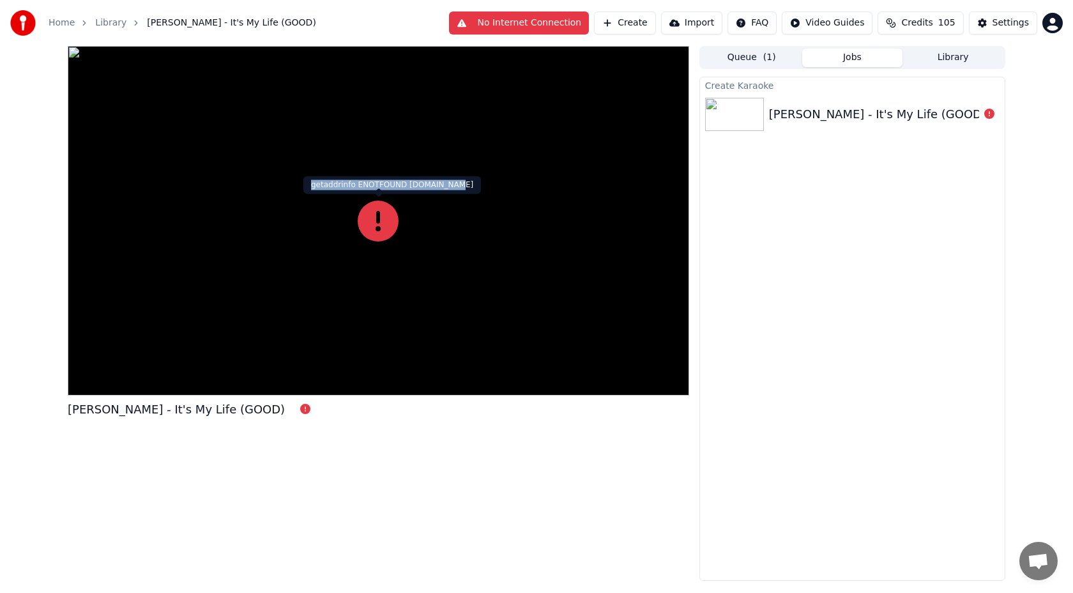
drag, startPoint x: 312, startPoint y: 184, endPoint x: 451, endPoint y: 180, distance: 139.3
click at [451, 180] on div "getaddrinfo ENOTFOUND v2.youka.io getaddrinfo ENOTFOUND v2.youka.io" at bounding box center [392, 185] width 178 height 18
copy div "getaddrinfo ENOTFOUND v2.youka.io"
click at [869, 225] on div "Create Karaoke Bon Jovi - It's My Life (GOOD)" at bounding box center [852, 329] width 306 height 504
click at [559, 27] on button "No Internet Connection" at bounding box center [519, 22] width 140 height 23
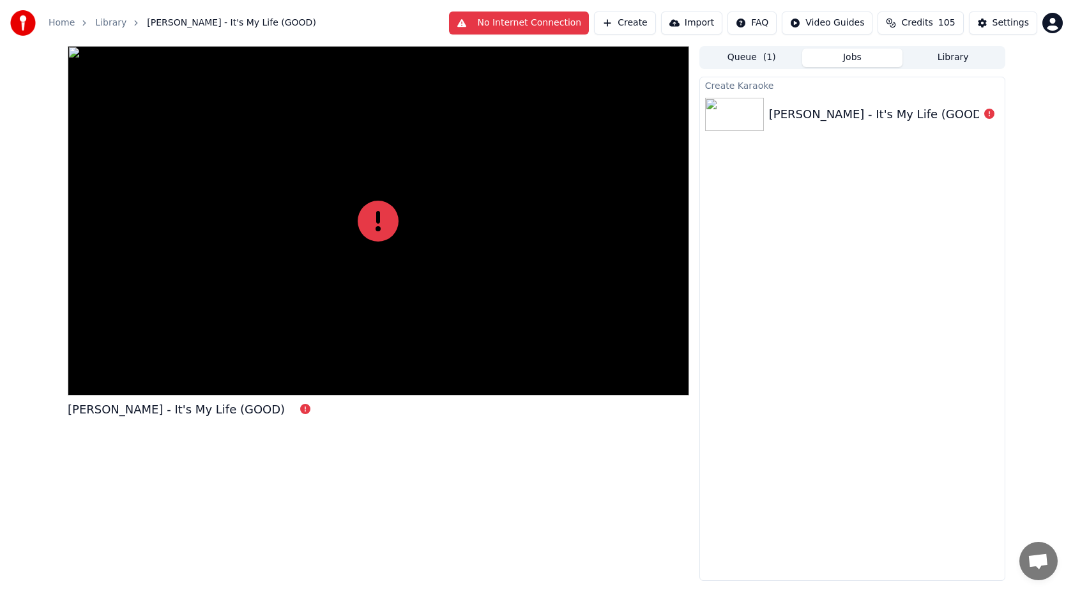
click at [810, 110] on div "Bon Jovi - It's My Life (GOOD)" at bounding box center [877, 114] width 217 height 18
click at [819, 105] on div "Bon Jovi - It's My Life (GOOD)" at bounding box center [852, 114] width 305 height 43
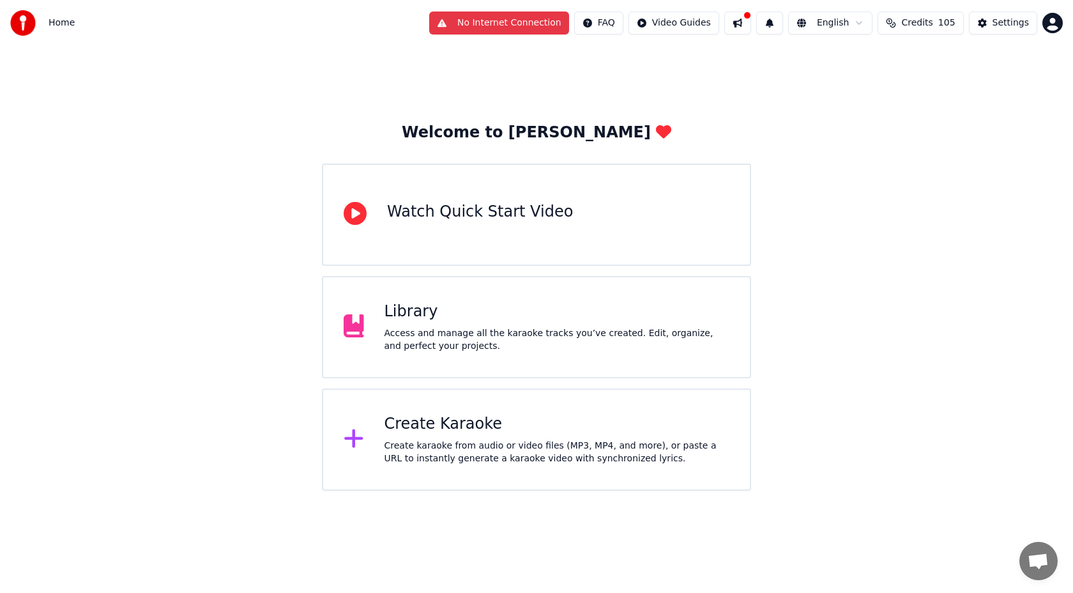
click at [220, 94] on div "Welcome to Youka Watch Quick Start Video Library Access and manage all the kara…" at bounding box center [536, 268] width 1073 height 444
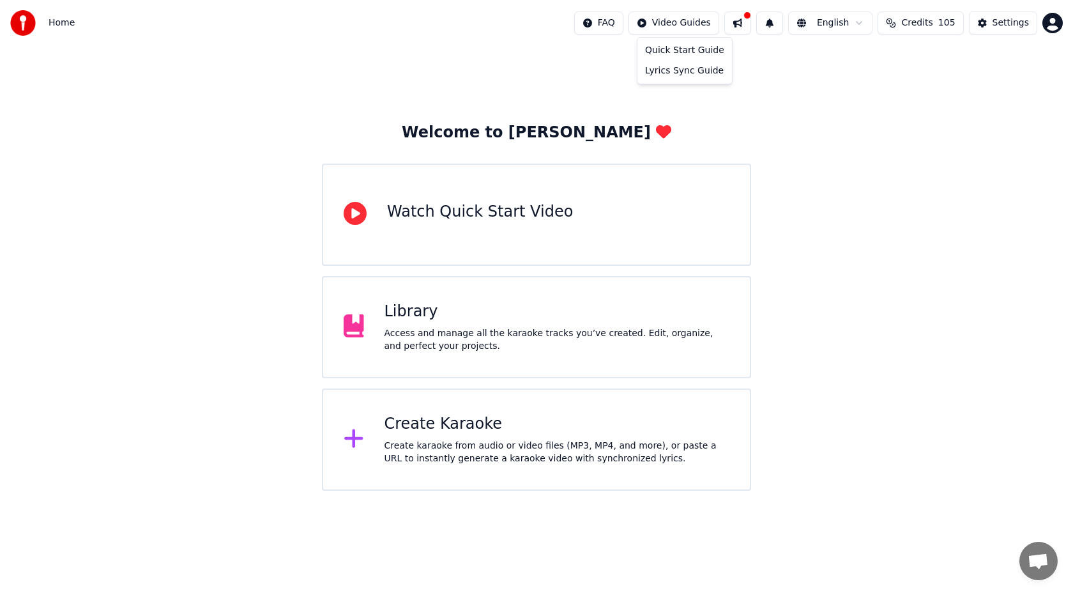
click at [681, 19] on html "Home FAQ Video Guides English Credits 105 Settings Welcome to Youka Watch Quick…" at bounding box center [536, 245] width 1073 height 490
click at [672, 47] on div "Quick Start Guide" at bounding box center [684, 50] width 89 height 20
click at [617, 22] on html "Home FAQ Video Guides English Credits 105 Settings Welcome to Youka Watch Quick…" at bounding box center [536, 245] width 1073 height 490
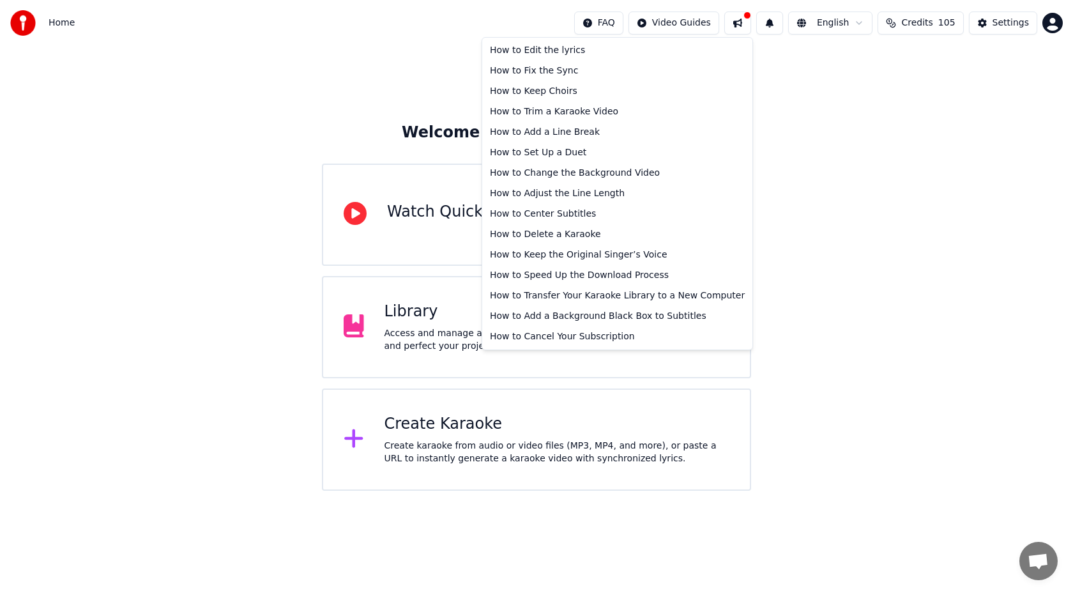
click at [430, 64] on html "Home FAQ Video Guides English Credits 105 Settings Welcome to Youka Watch Quick…" at bounding box center [536, 245] width 1073 height 490
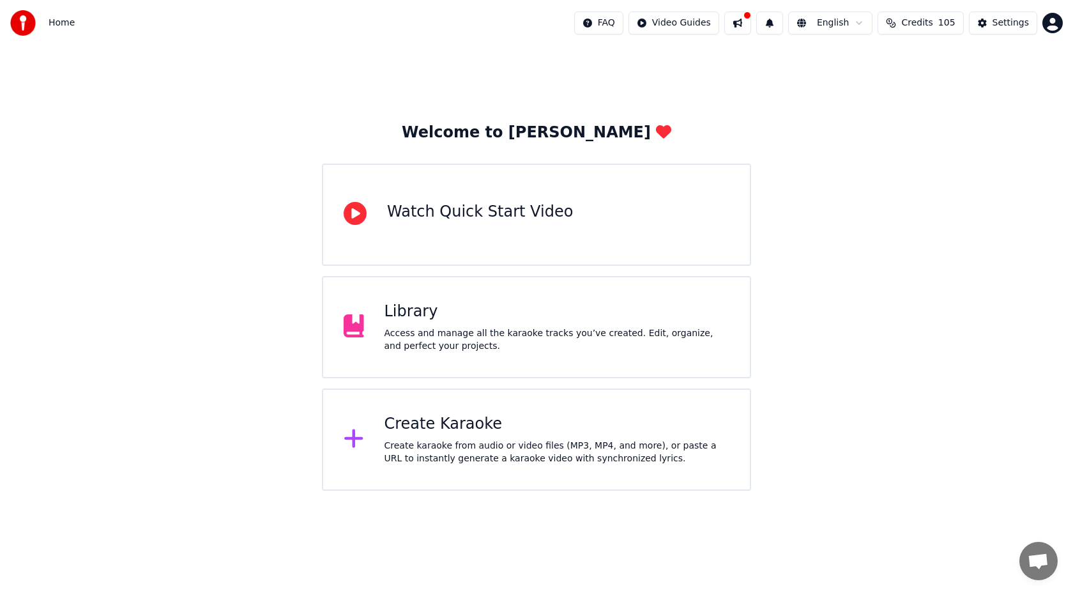
click at [745, 20] on button at bounding box center [737, 22] width 27 height 23
click at [667, 56] on div "Welcome to Youka Watch Quick Start Video Library Access and manage all the kara…" at bounding box center [536, 268] width 1073 height 444
click at [910, 24] on span "Credits" at bounding box center [916, 23] width 31 height 13
click at [916, 121] on button "Refresh" at bounding box center [924, 118] width 66 height 23
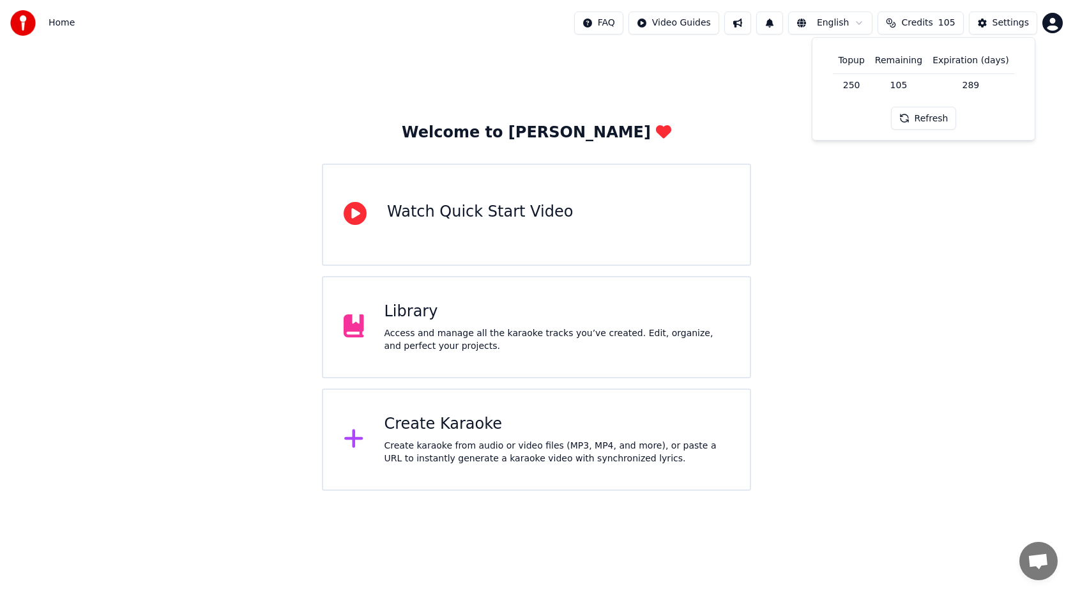
click at [1013, 33] on button "Settings" at bounding box center [1003, 22] width 68 height 23
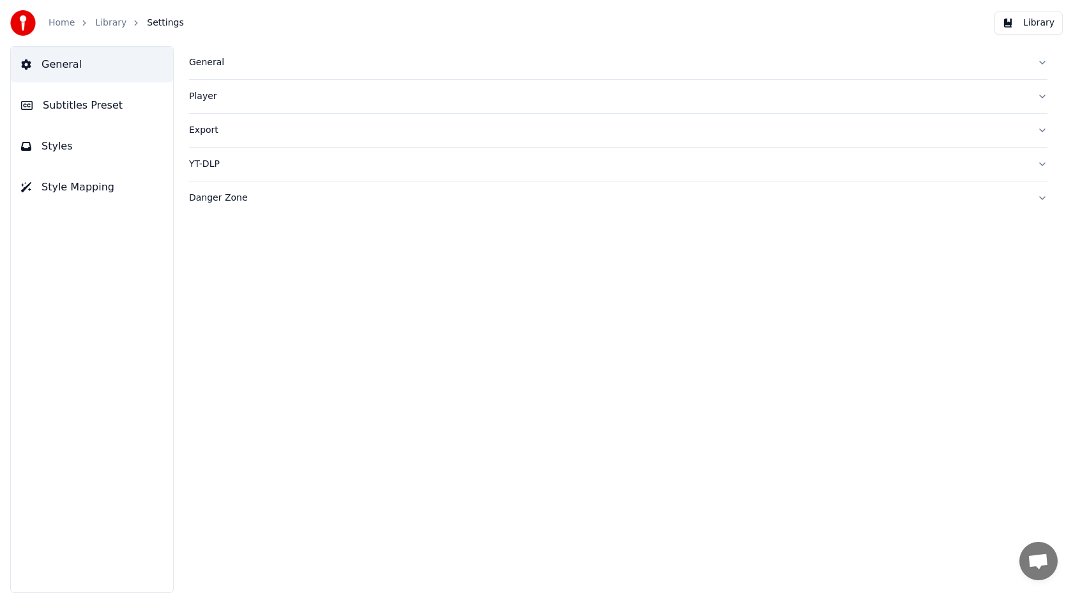
click at [87, 109] on span "Subtitles Preset" at bounding box center [83, 105] width 80 height 15
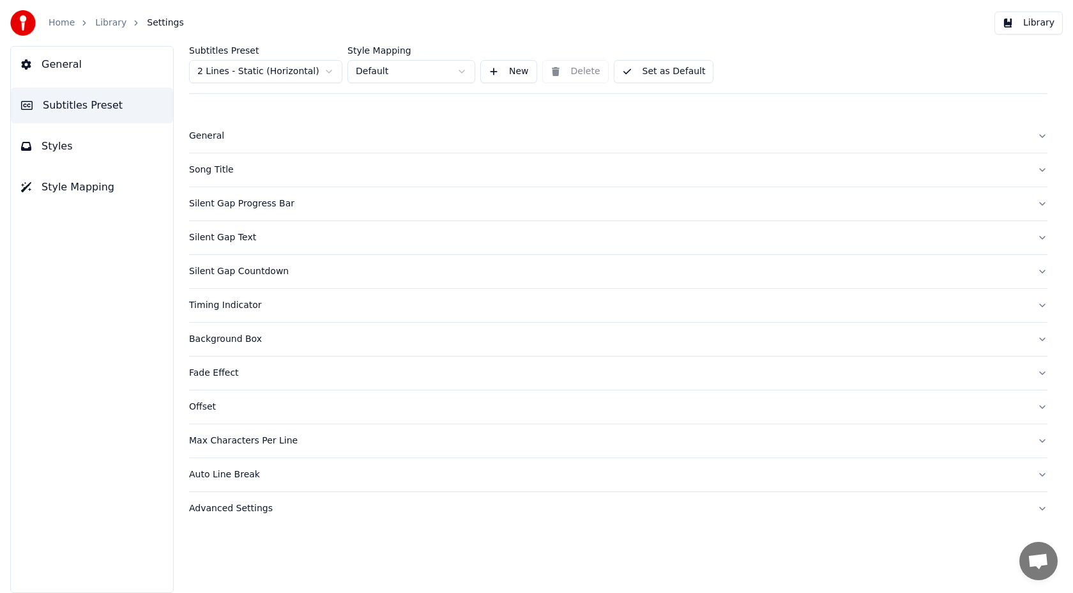
click at [74, 153] on button "Styles" at bounding box center [92, 146] width 162 height 36
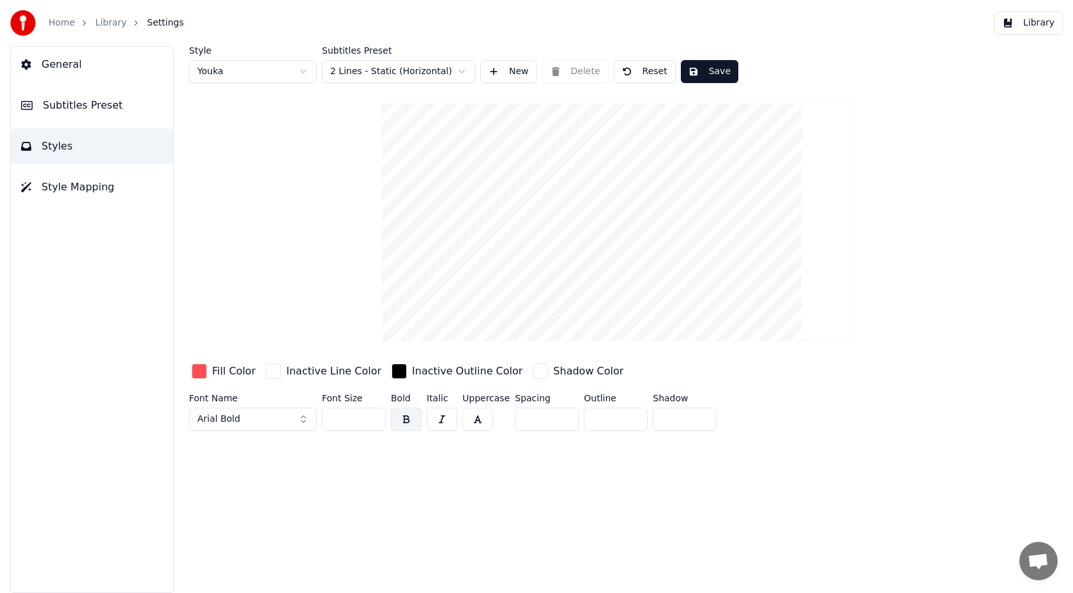
click at [82, 190] on span "Style Mapping" at bounding box center [78, 186] width 73 height 15
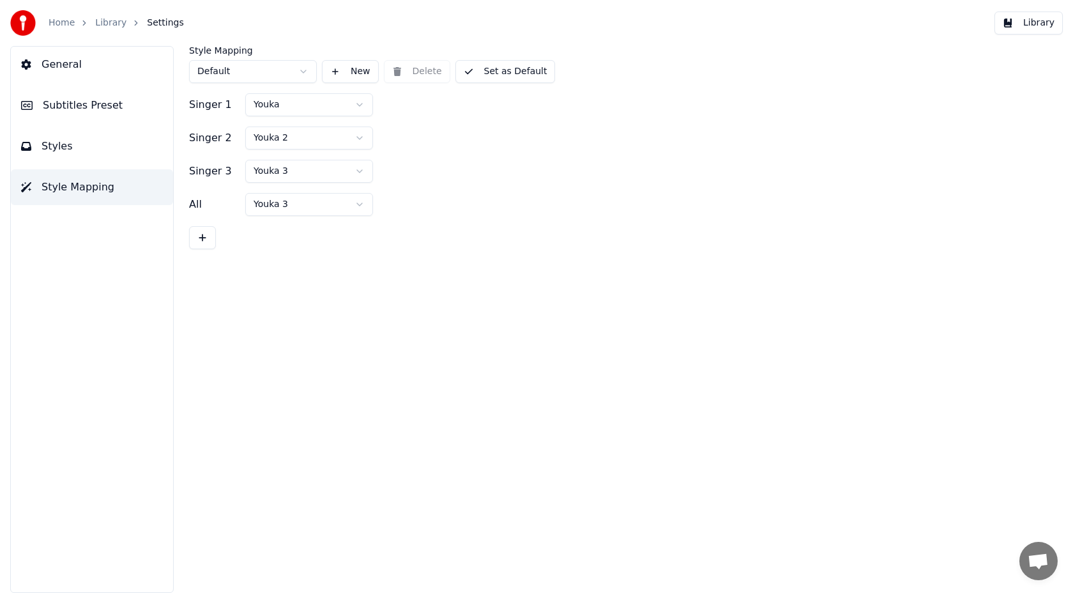
click at [107, 67] on button "General" at bounding box center [92, 65] width 162 height 36
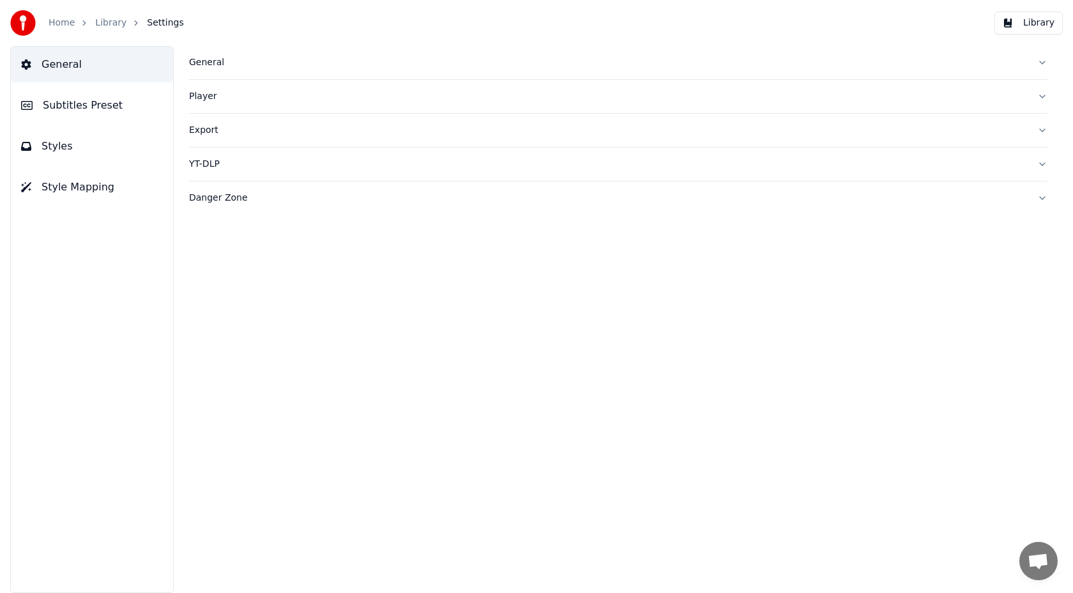
click at [1043, 34] on div "Home Library Settings Library" at bounding box center [536, 23] width 1073 height 46
click at [1036, 31] on button "Library" at bounding box center [1028, 22] width 68 height 23
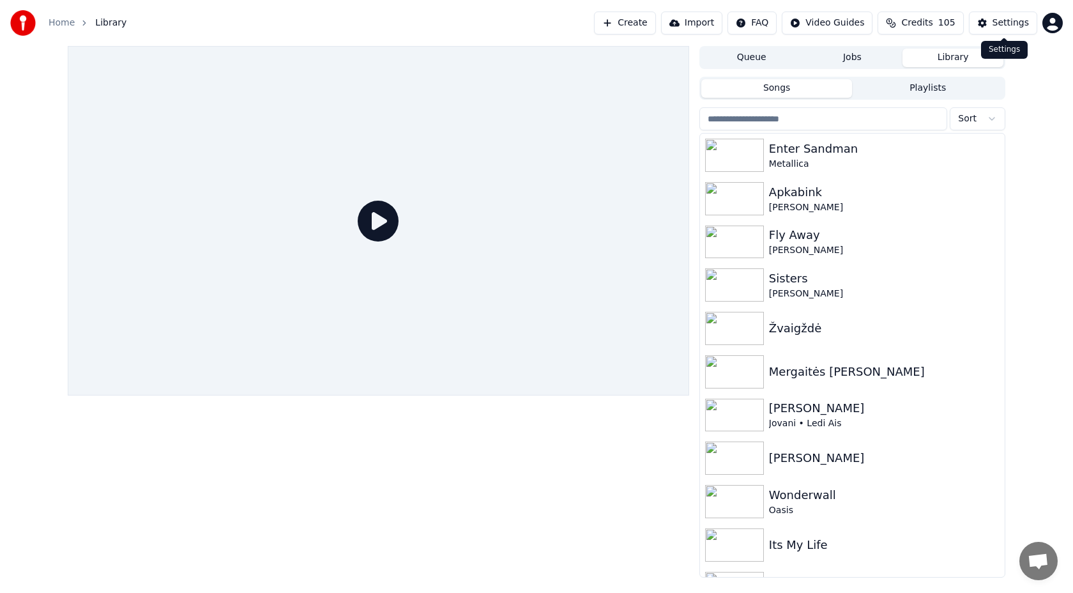
click at [987, 19] on button "Settings" at bounding box center [1003, 22] width 68 height 23
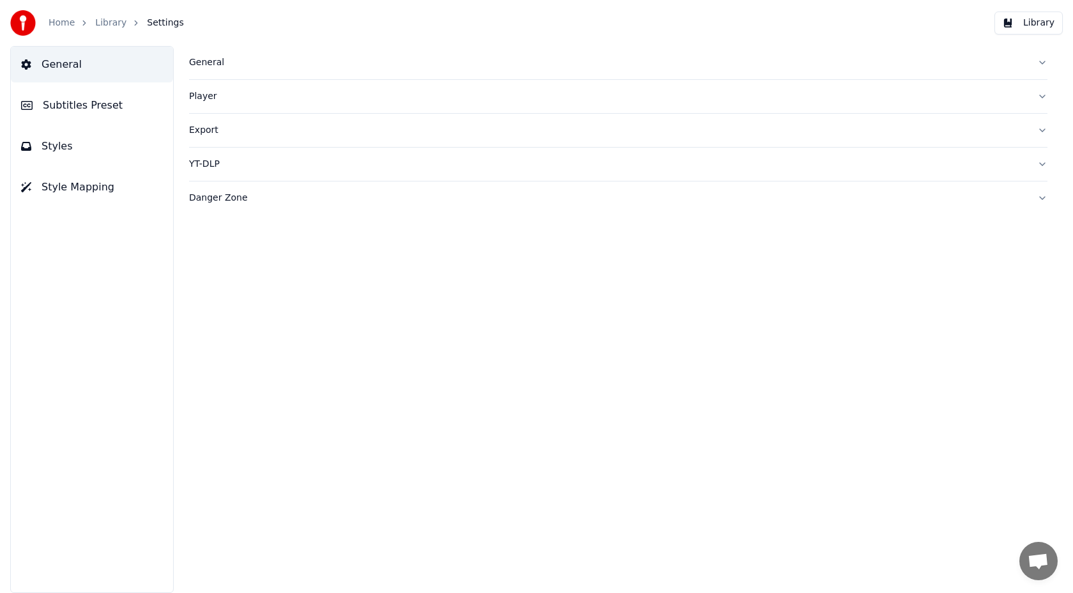
click at [274, 66] on div "General" at bounding box center [608, 62] width 838 height 13
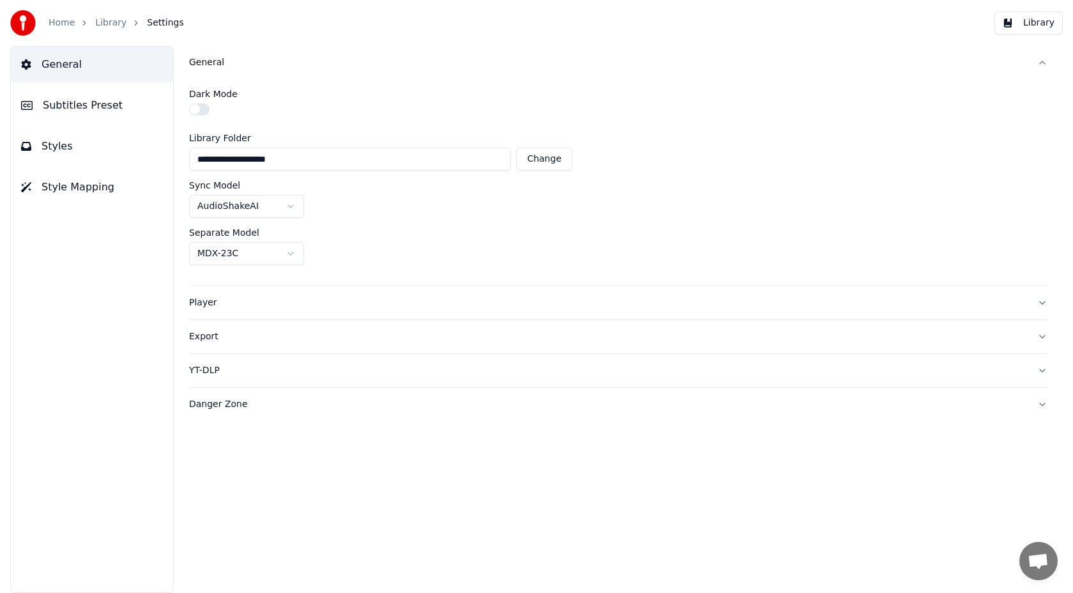
click at [261, 66] on div "General" at bounding box center [608, 62] width 838 height 13
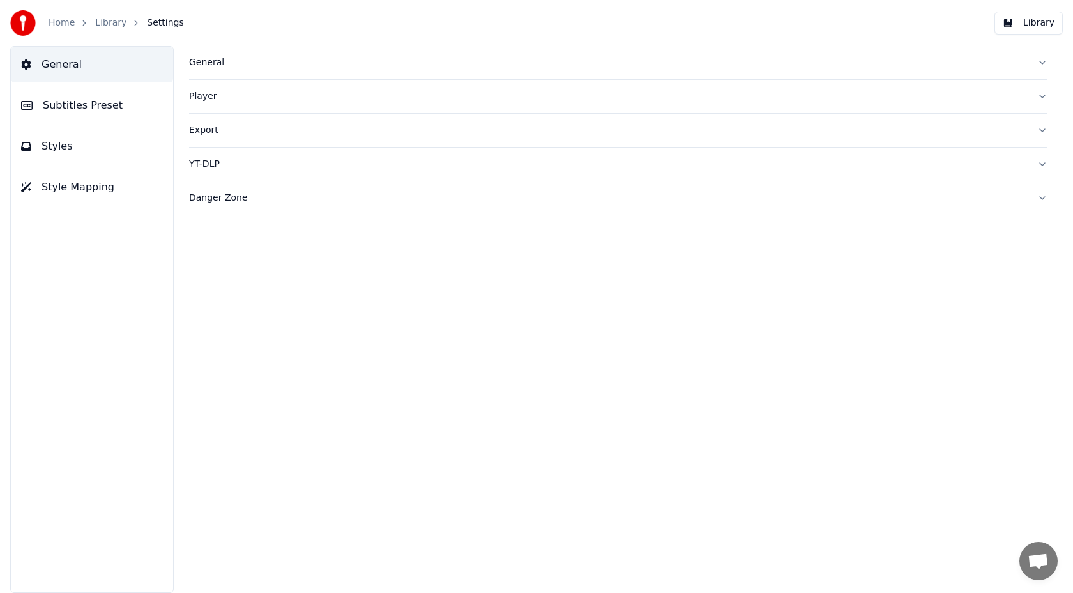
click at [241, 103] on button "Player" at bounding box center [618, 96] width 858 height 33
click at [217, 132] on div "Export" at bounding box center [608, 130] width 838 height 13
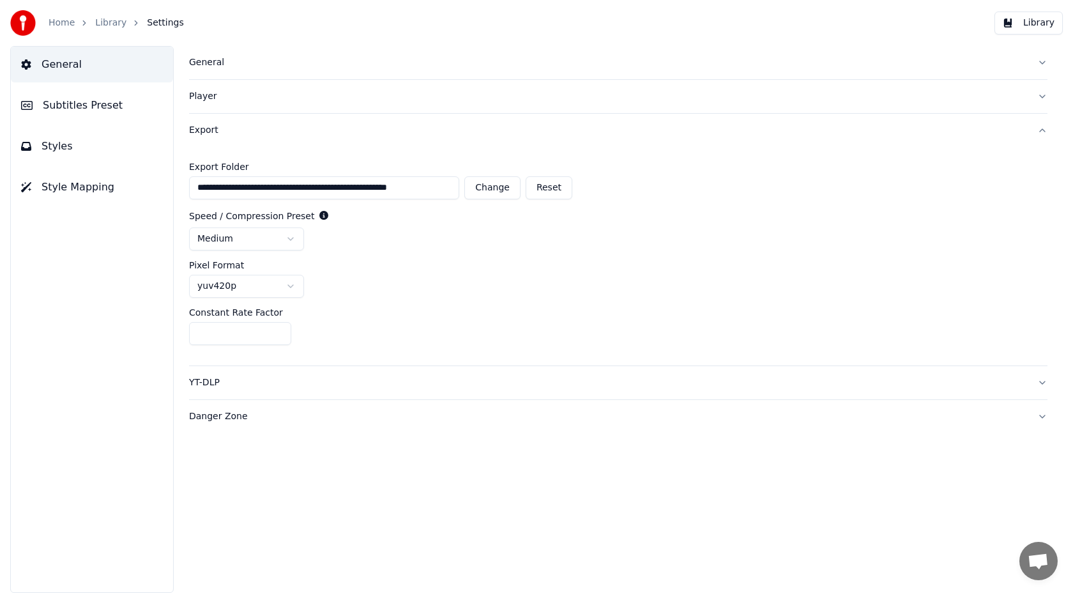
click at [217, 132] on div "Export" at bounding box center [608, 130] width 838 height 13
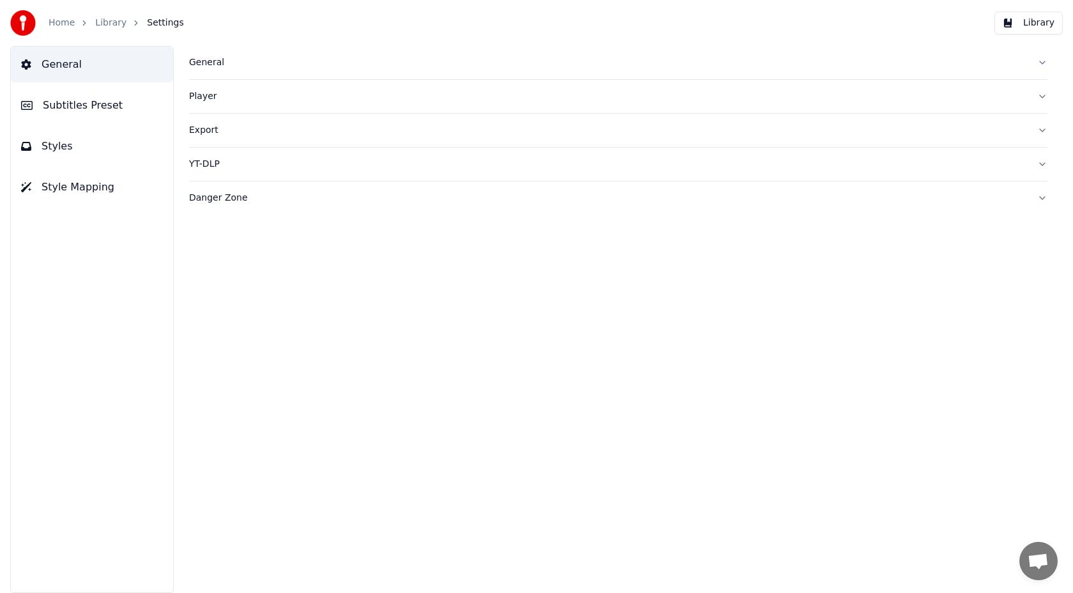
click at [215, 168] on div "YT-DLP" at bounding box center [608, 164] width 838 height 13
click at [206, 222] on div at bounding box center [618, 216] width 858 height 15
click at [200, 219] on button "button" at bounding box center [199, 214] width 20 height 11
click at [200, 214] on button "button" at bounding box center [199, 214] width 20 height 11
click at [104, 110] on span "Subtitles Preset" at bounding box center [83, 105] width 80 height 15
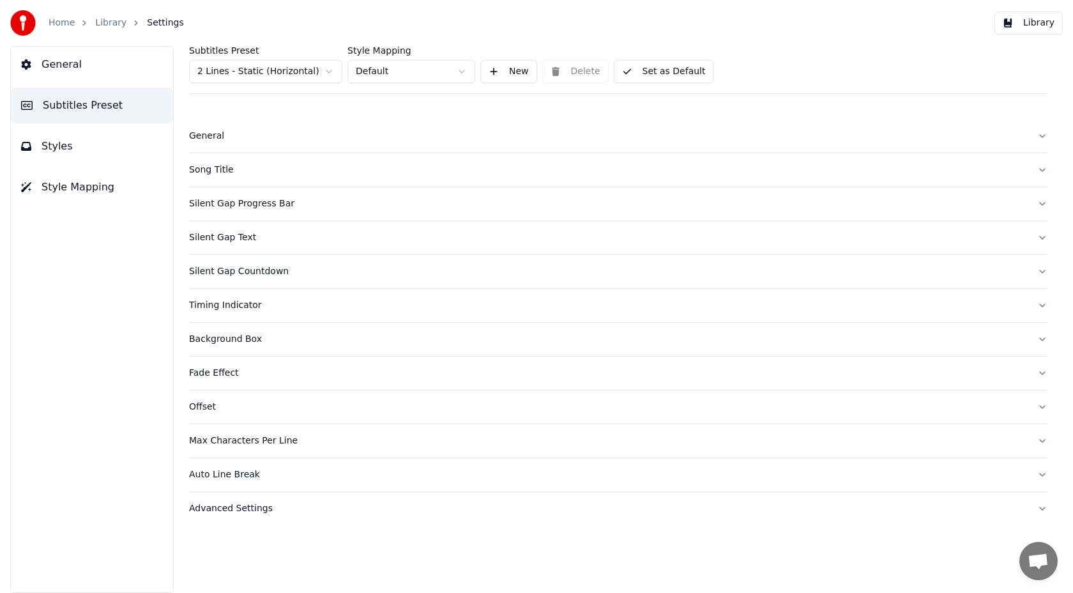
click at [62, 23] on link "Home" at bounding box center [62, 23] width 26 height 13
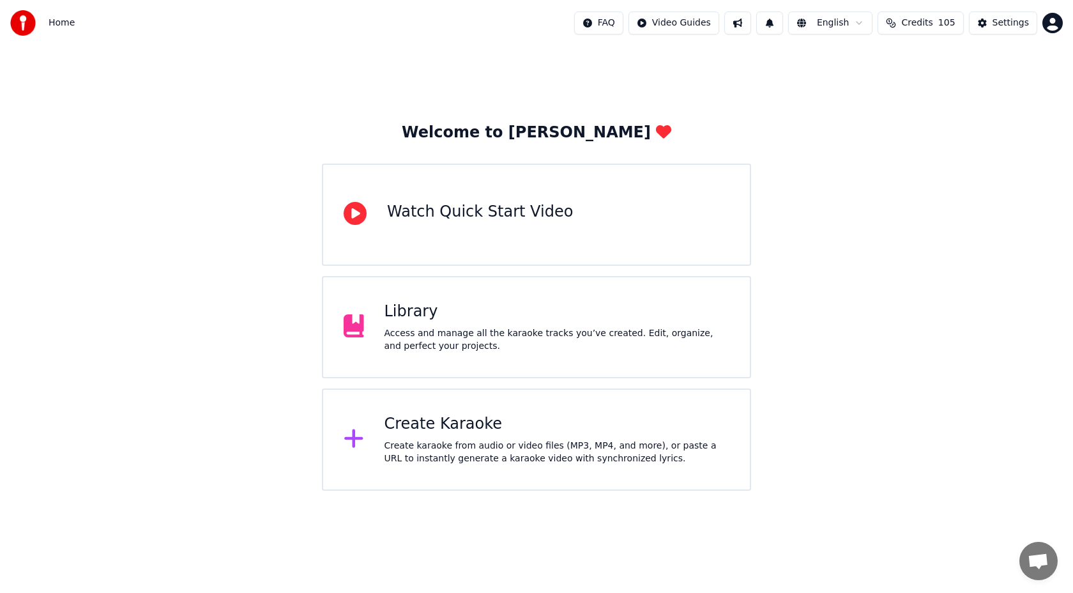
click at [495, 223] on div "Watch Quick Start Video" at bounding box center [480, 215] width 186 height 26
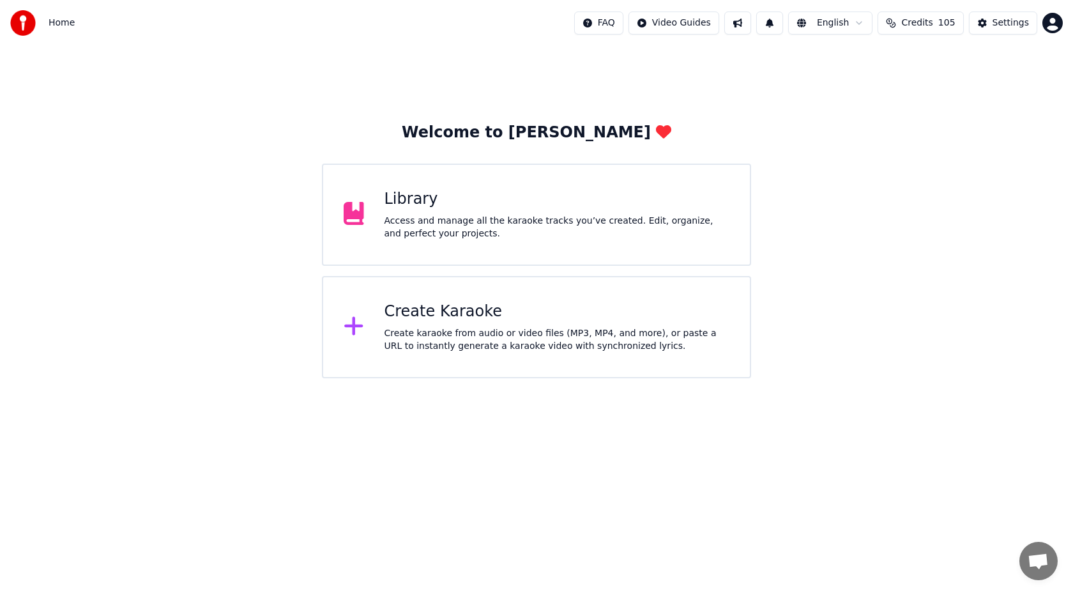
click at [496, 335] on div "Create karaoke from audio or video files (MP3, MP4, and more), or paste a URL t…" at bounding box center [556, 340] width 345 height 26
click at [813, 25] on html "Home FAQ Video Guides English Credits 105 Settings Welcome to Youka Library Acc…" at bounding box center [536, 189] width 1073 height 378
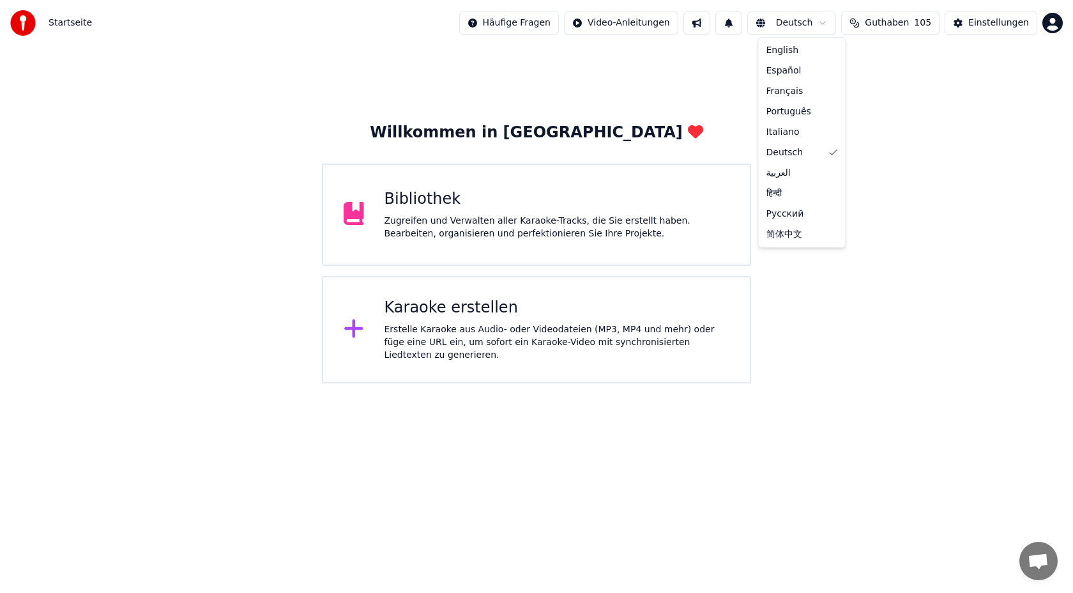
click at [808, 20] on html "Startseite Häufige Fragen Video-Anleitungen Deutsch Guthaben 105 Einstellungen …" at bounding box center [536, 191] width 1073 height 383
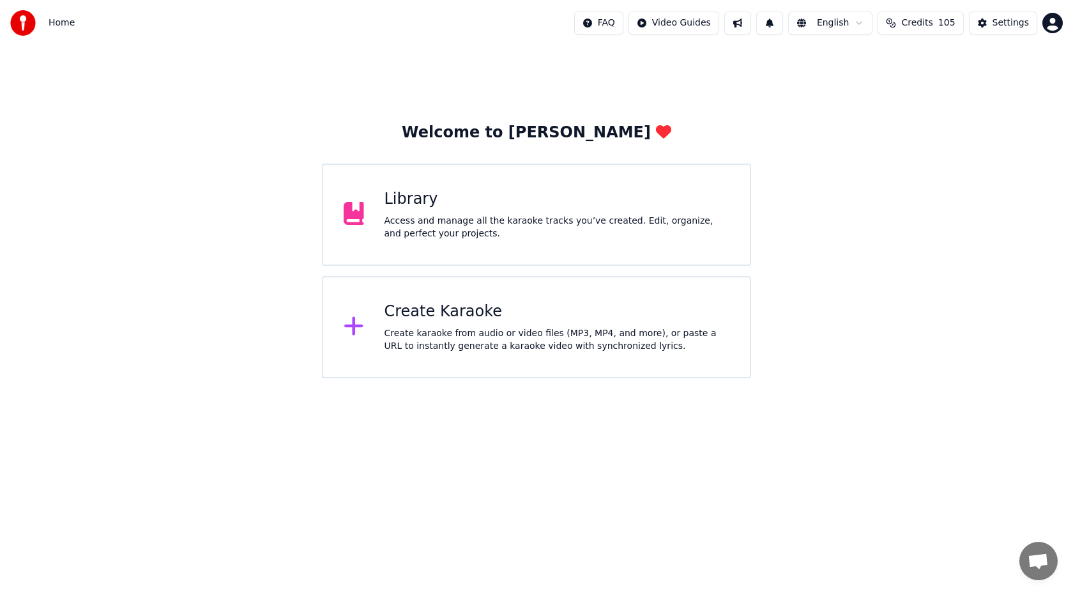
click at [1050, 21] on html "Home FAQ Video Guides English Credits 105 Settings Welcome to Youka Library Acc…" at bounding box center [536, 189] width 1073 height 378
click at [975, 115] on span "Feature Voting" at bounding box center [980, 121] width 65 height 13
click at [1032, 378] on html "Home FAQ Video Guides English Credits 105 Settings Welcome to Youka Library Acc…" at bounding box center [536, 189] width 1073 height 378
click at [986, 378] on html "Home FAQ Video Guides English Credits 105 Settings Welcome to Youka Library Acc…" at bounding box center [536, 189] width 1073 height 378
click at [1040, 563] on span "Open chat" at bounding box center [1038, 562] width 21 height 18
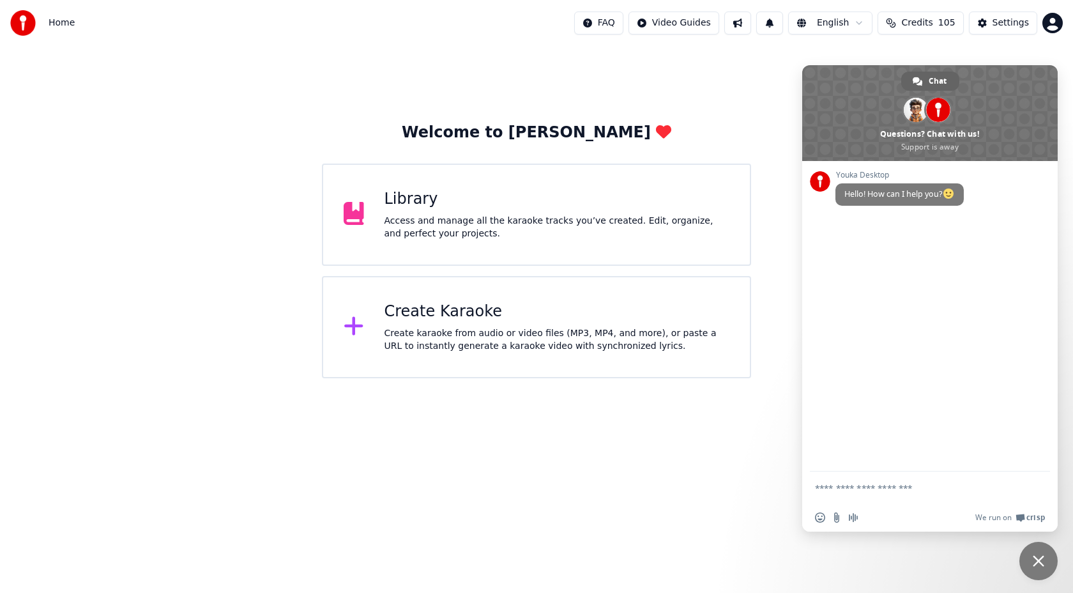
type textarea "**********"
click at [637, 121] on div "Welcome to Youka Library Access and manage all the karaoke tracks you’ve create…" at bounding box center [536, 212] width 1073 height 332
click at [511, 338] on div "Create karaoke from audio or video files (MP3, MP4, and more), or paste a URL t…" at bounding box center [556, 340] width 345 height 26
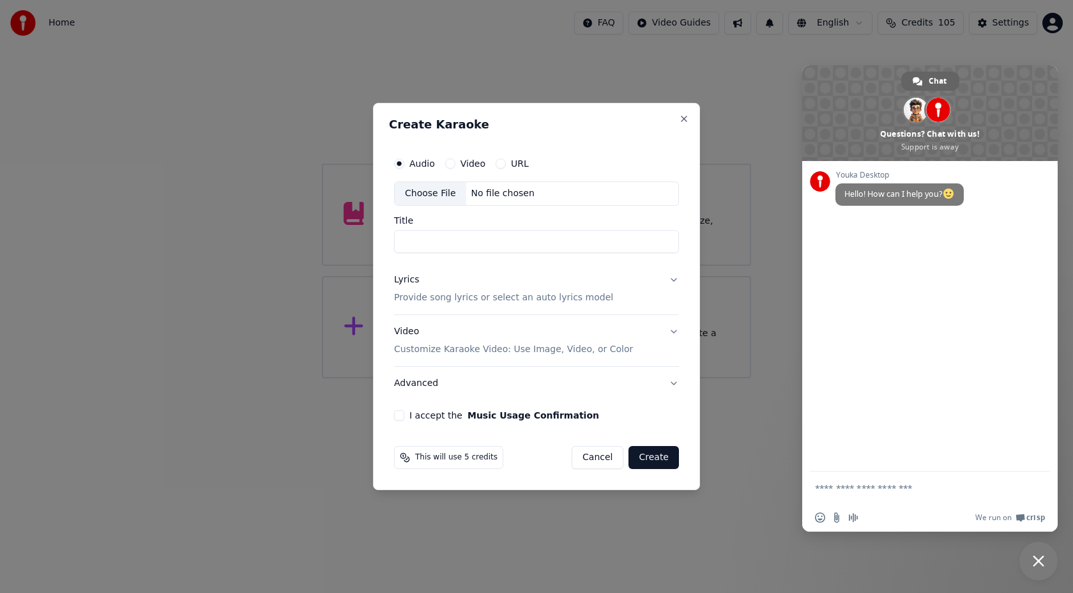
click at [420, 197] on div "Choose File" at bounding box center [431, 193] width 72 height 23
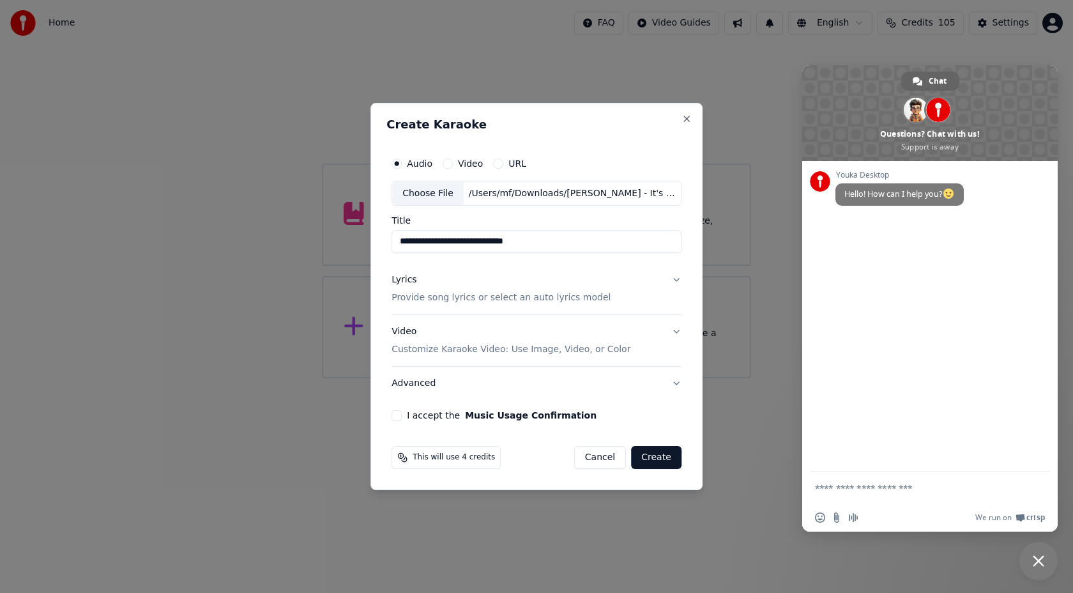
drag, startPoint x: 575, startPoint y: 241, endPoint x: 501, endPoint y: 241, distance: 73.4
click at [501, 241] on input "**********" at bounding box center [536, 241] width 290 height 23
type input "**********"
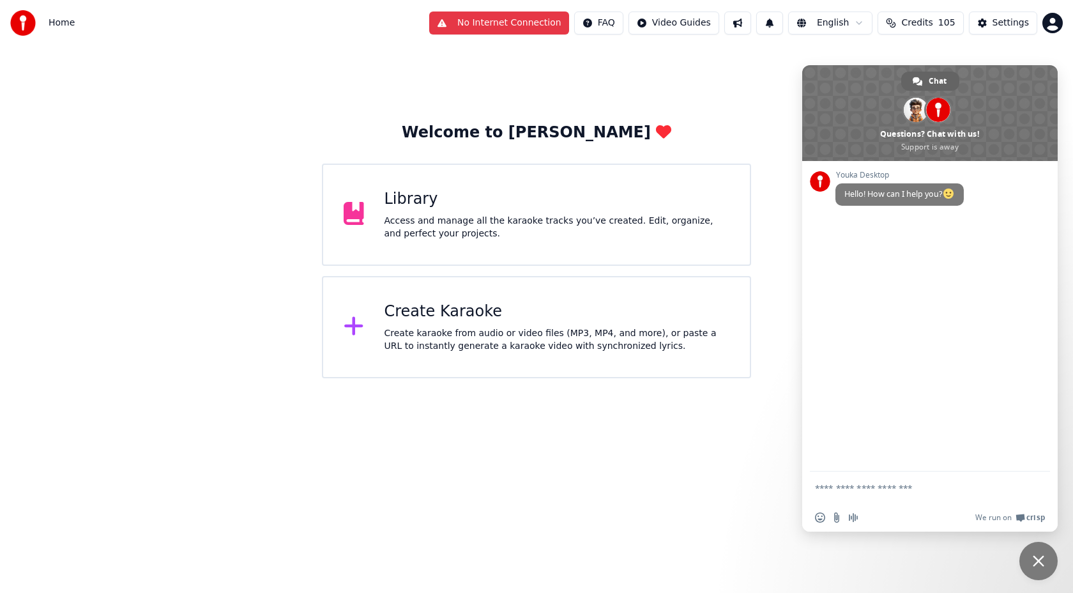
click at [476, 198] on div "Library" at bounding box center [556, 199] width 345 height 20
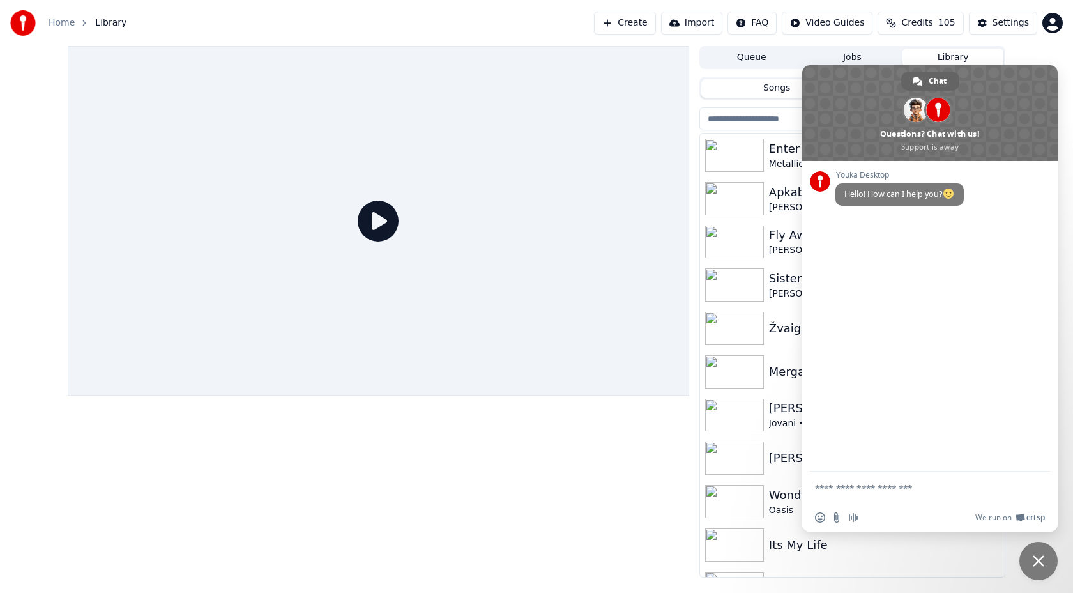
click at [67, 25] on link "Home" at bounding box center [62, 23] width 26 height 13
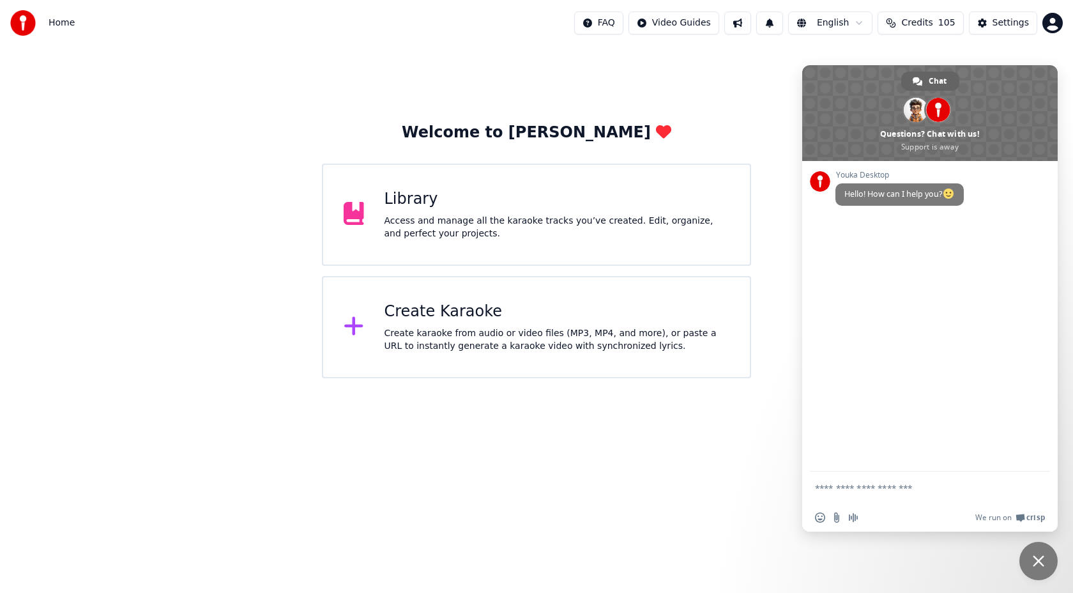
click at [572, 194] on div "Library" at bounding box center [556, 199] width 345 height 20
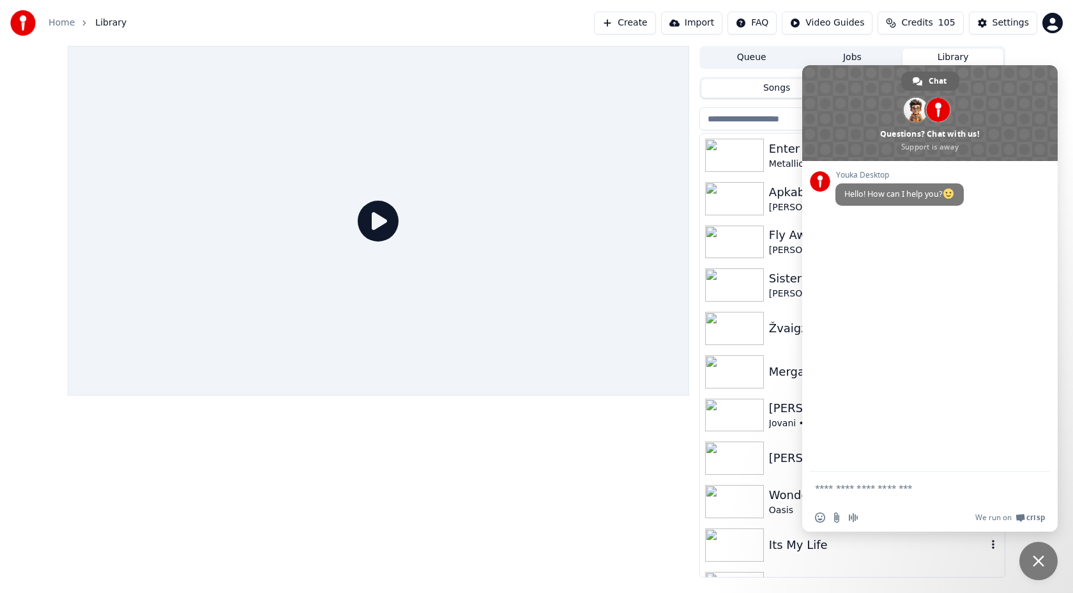
click at [748, 538] on img at bounding box center [734, 544] width 59 height 33
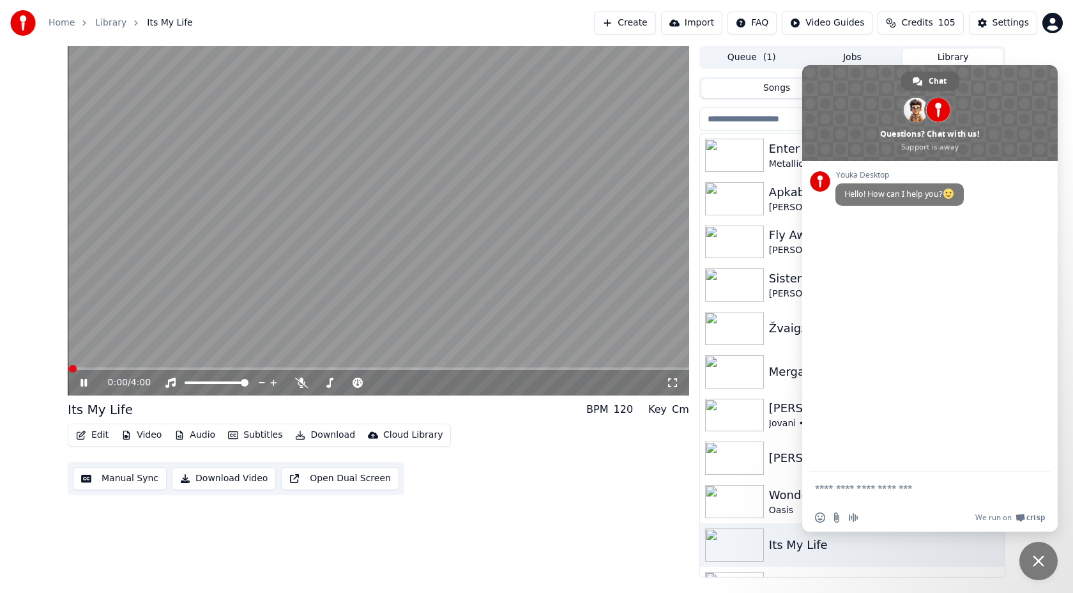
click at [96, 436] on button "Edit" at bounding box center [92, 435] width 43 height 18
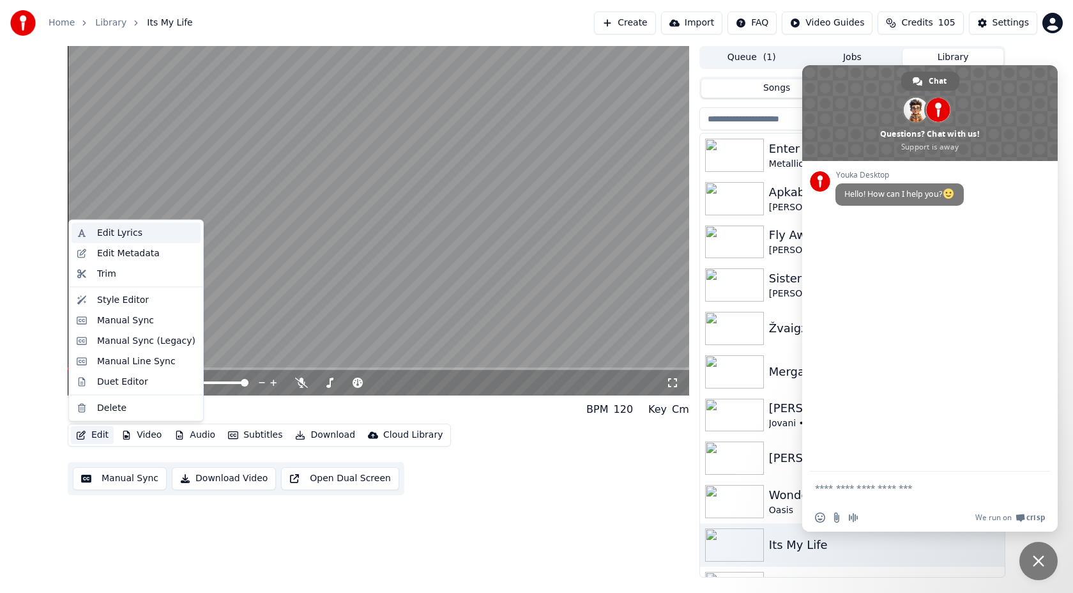
click at [137, 234] on div "Edit Lyrics" at bounding box center [119, 233] width 45 height 13
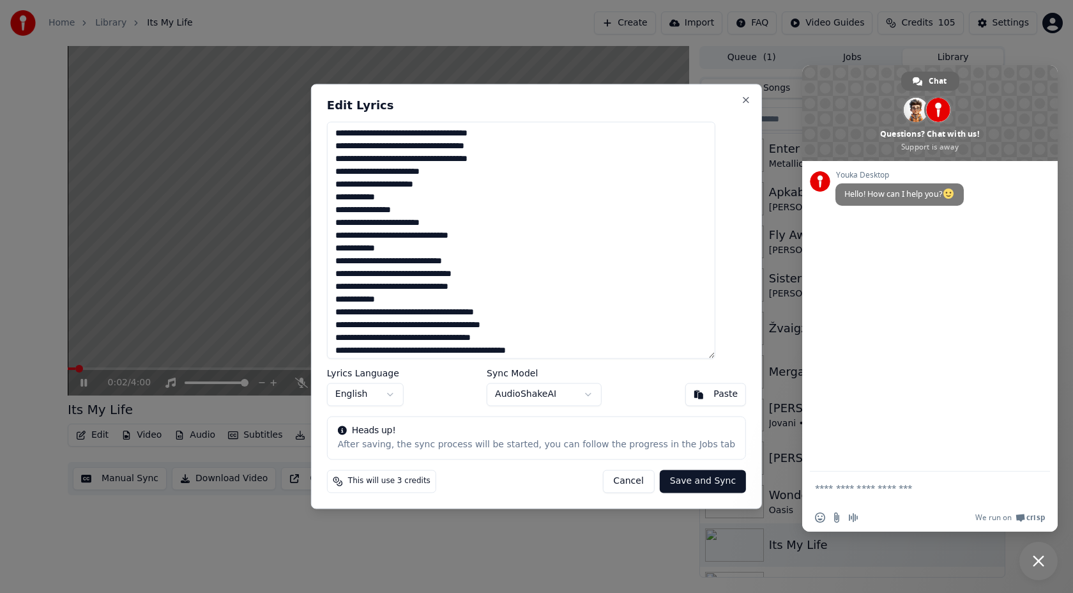
click at [491, 254] on textarea at bounding box center [521, 239] width 388 height 237
click at [628, 475] on button "Cancel" at bounding box center [628, 481] width 52 height 23
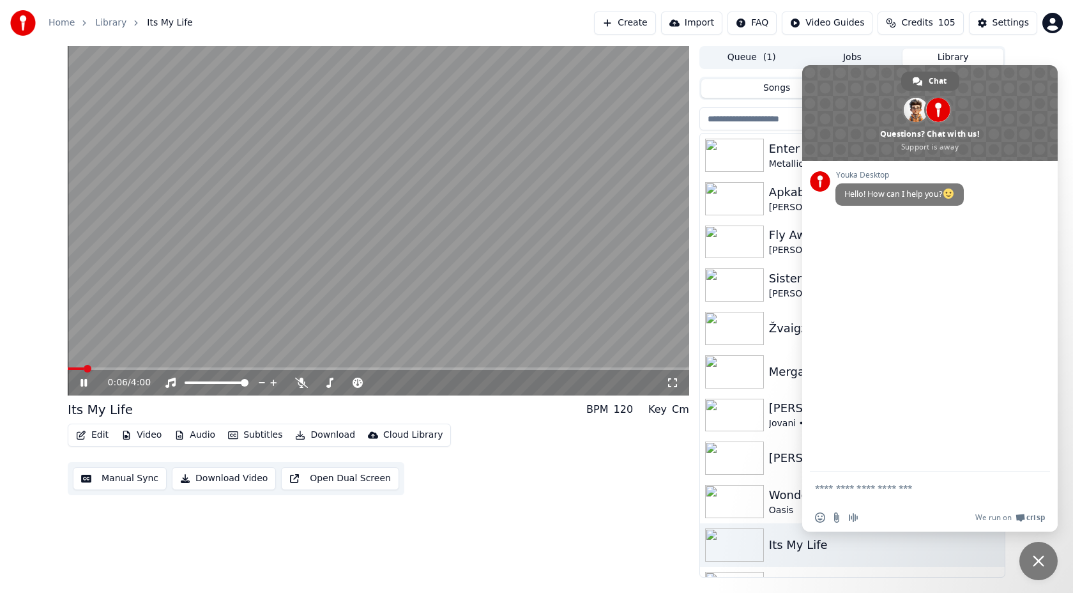
click at [342, 277] on video at bounding box center [378, 220] width 621 height 349
click at [638, 17] on button "Create" at bounding box center [625, 22] width 62 height 23
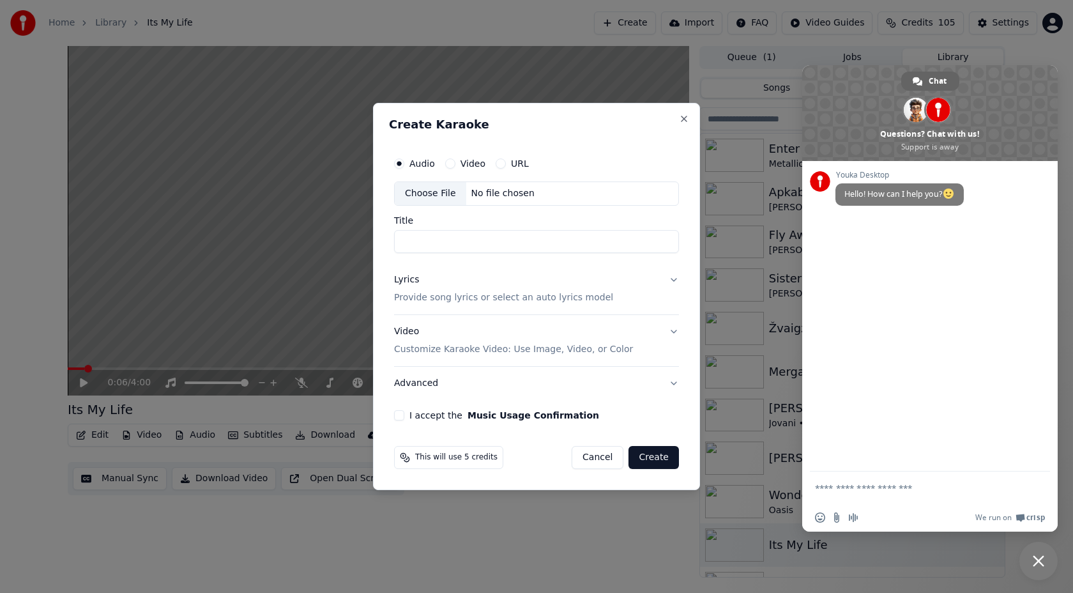
click at [433, 198] on div "Choose File" at bounding box center [431, 193] width 72 height 23
type input "**********"
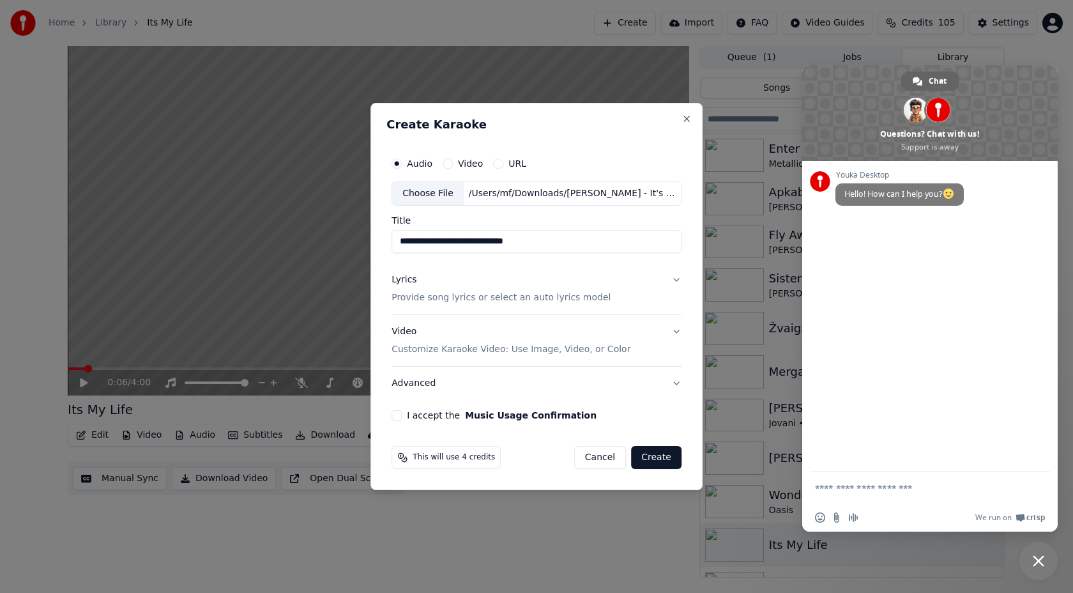
click at [463, 352] on p "Customize Karaoke Video: Use Image, Video, or Color" at bounding box center [510, 349] width 239 height 13
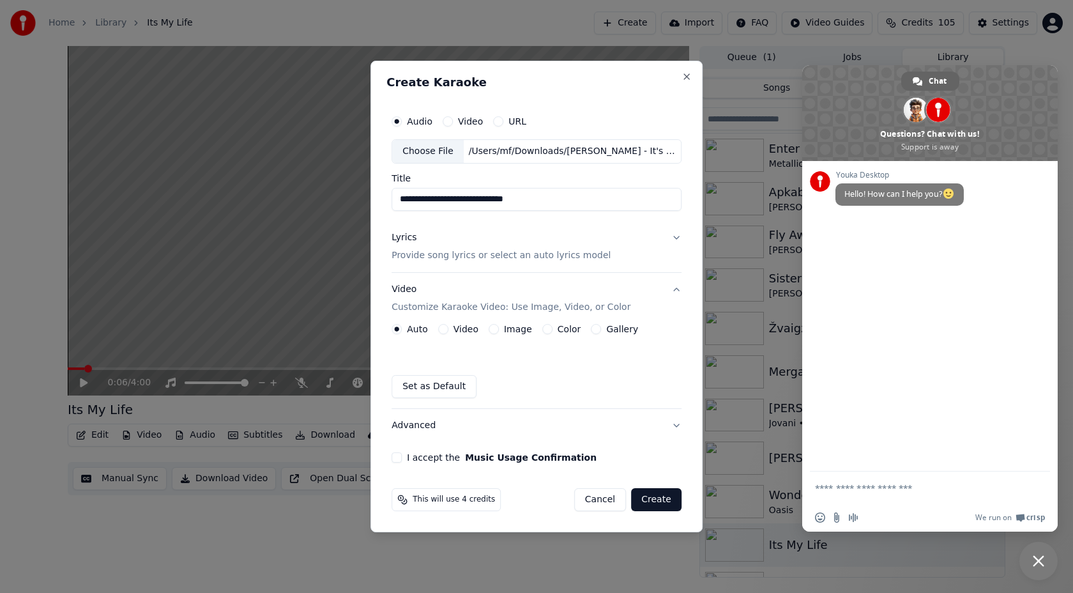
click at [501, 328] on div "Image" at bounding box center [510, 329] width 43 height 10
click at [496, 330] on button "Image" at bounding box center [494, 329] width 10 height 10
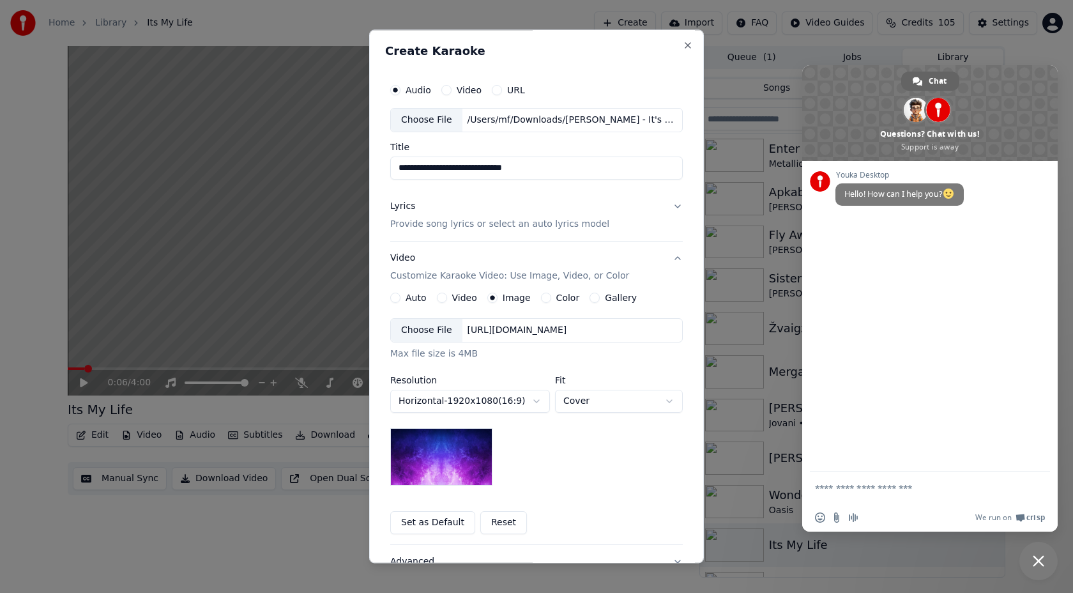
click at [429, 340] on div "Choose File" at bounding box center [427, 330] width 72 height 23
click at [451, 224] on p "Provide song lyrics or select an auto lyrics model" at bounding box center [499, 224] width 219 height 13
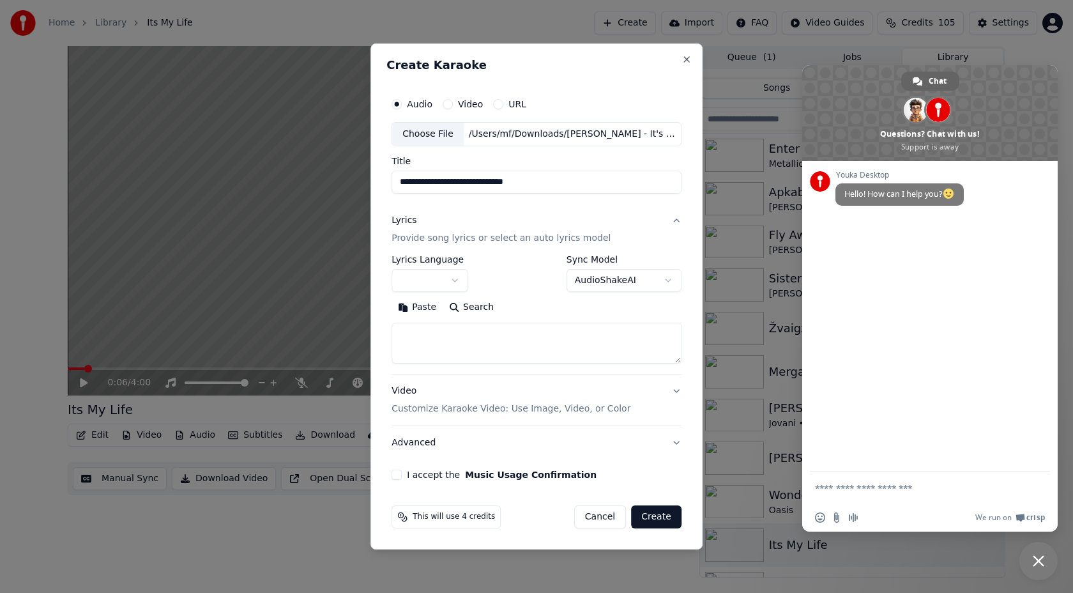
click at [466, 345] on textarea at bounding box center [536, 342] width 290 height 41
paste textarea "**********"
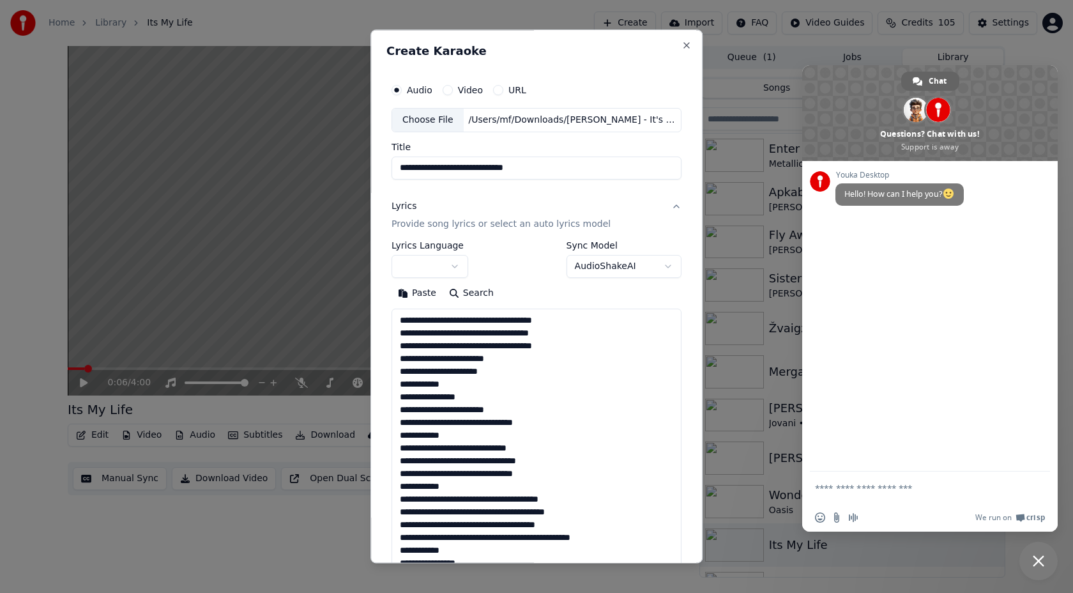
scroll to position [450, 0]
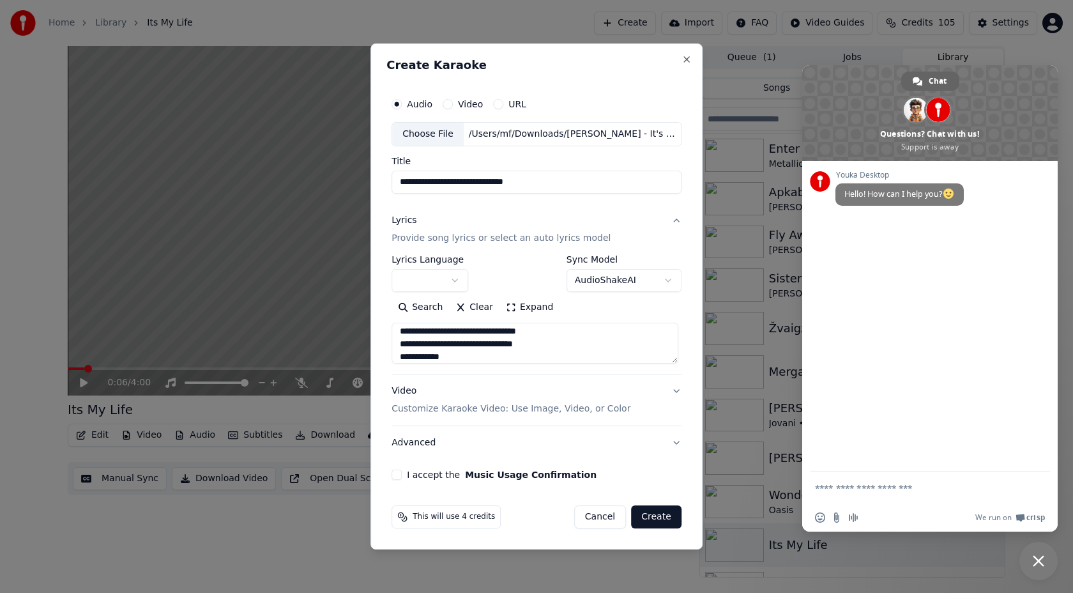
type textarea "**********"
click at [527, 181] on input "**********" at bounding box center [536, 182] width 290 height 23
type input "**********"
click at [527, 219] on div "Lyrics Provide song lyrics or select an auto lyrics model" at bounding box center [500, 229] width 219 height 31
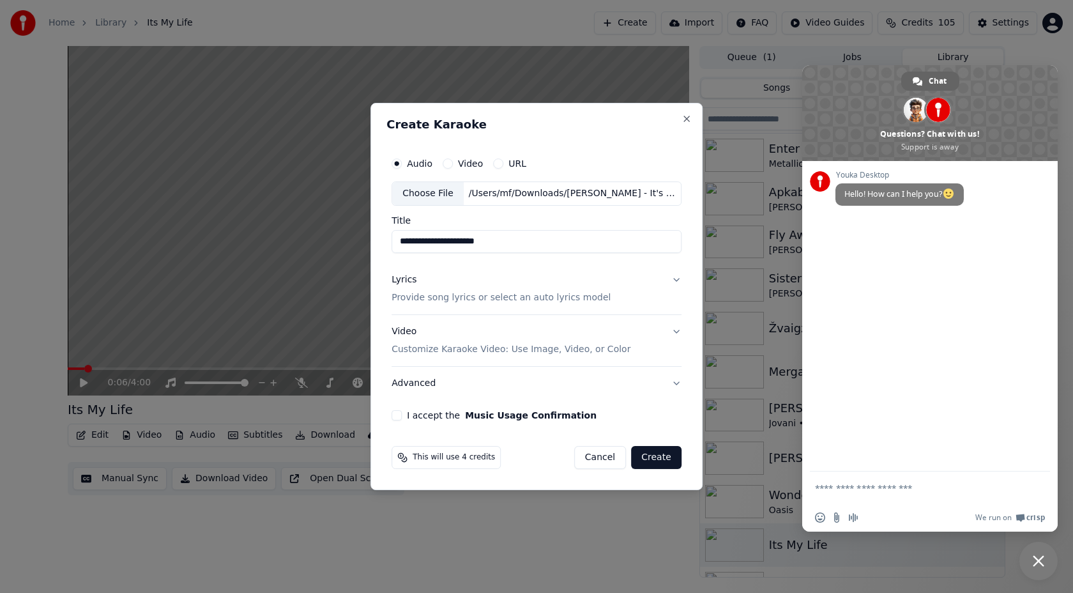
click at [555, 331] on div "Video Customize Karaoke Video: Use Image, Video, or Color" at bounding box center [510, 340] width 239 height 31
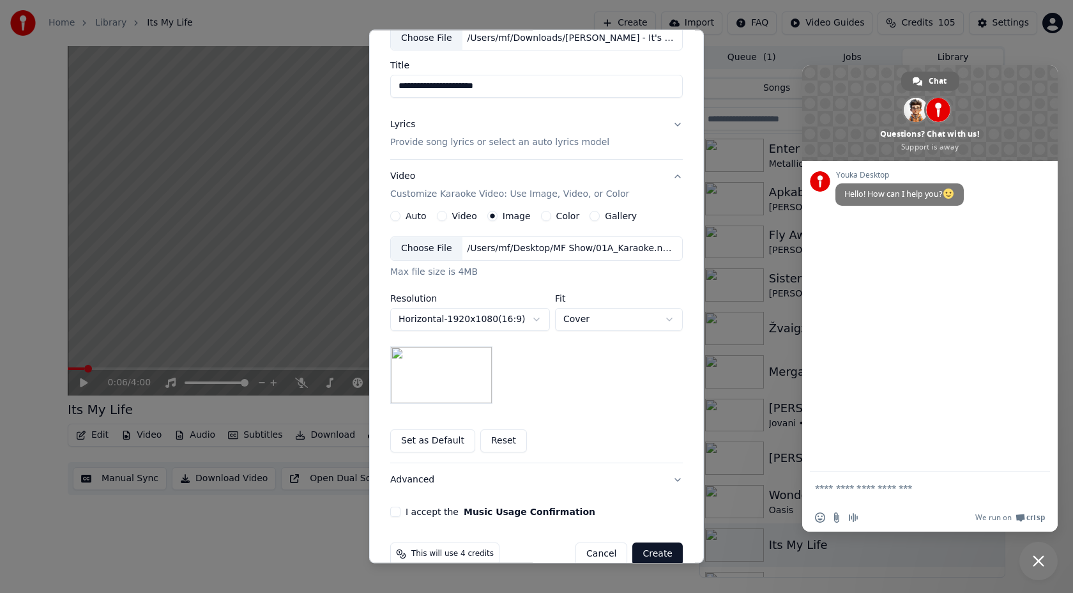
scroll to position [105, 0]
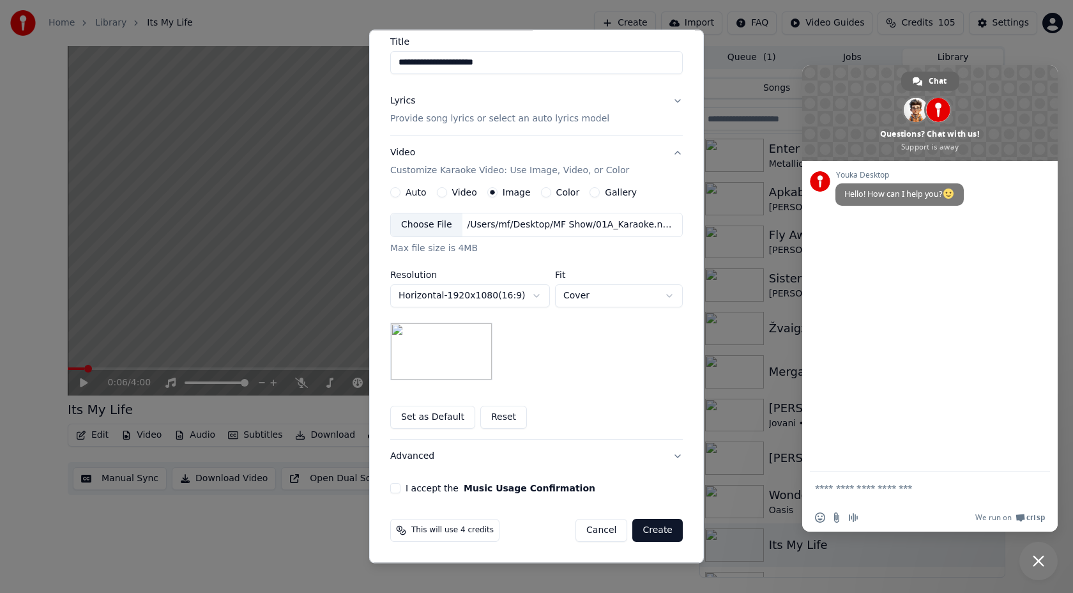
click at [400, 487] on button "I accept the Music Usage Confirmation" at bounding box center [395, 488] width 10 height 10
click at [661, 526] on button "Create" at bounding box center [657, 530] width 50 height 23
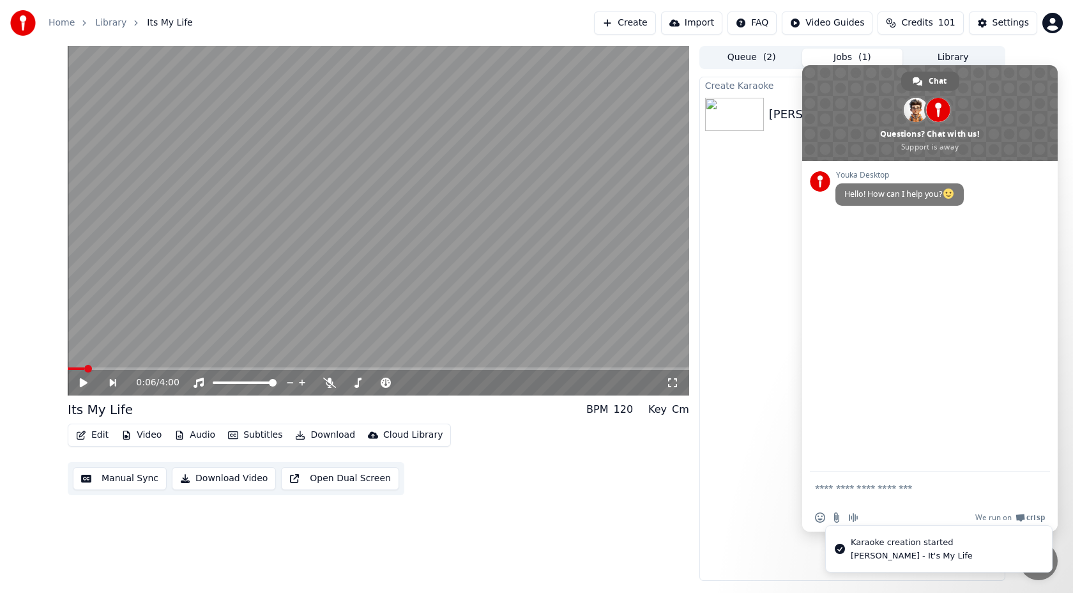
click at [918, 485] on textarea "Compose your message..." at bounding box center [916, 487] width 202 height 11
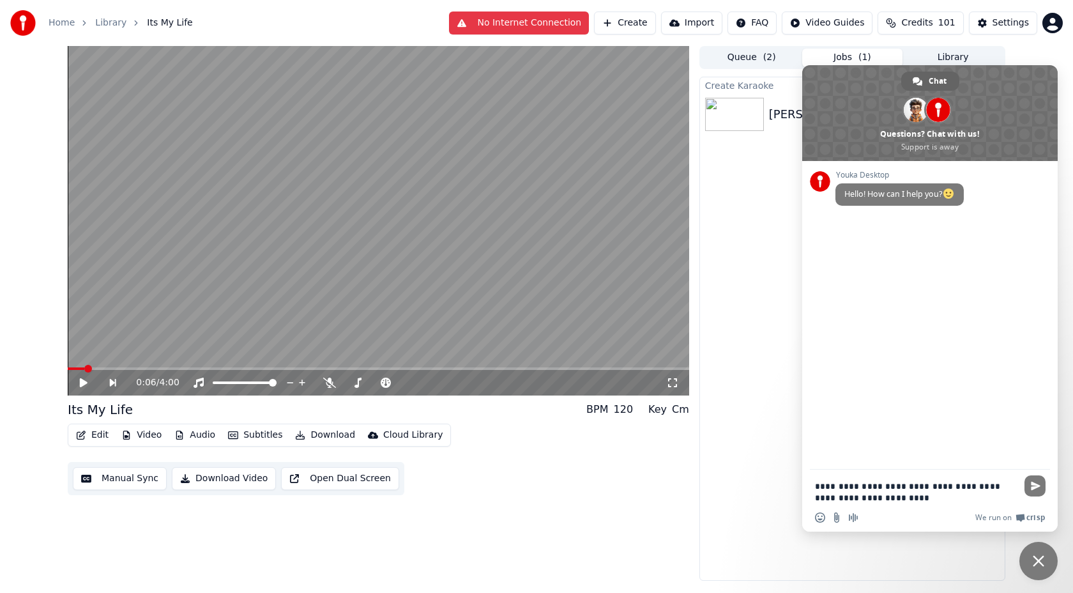
click at [941, 487] on textarea "**********" at bounding box center [916, 491] width 202 height 23
click at [916, 497] on textarea "**********" at bounding box center [916, 491] width 202 height 23
click at [1031, 561] on span "Close chat" at bounding box center [1038, 561] width 38 height 38
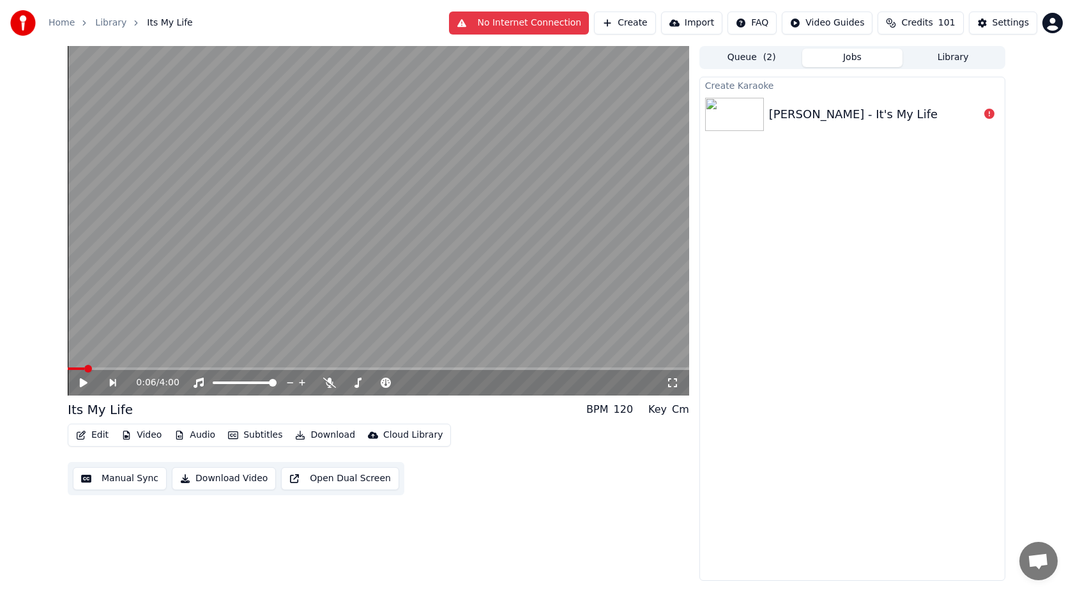
click at [1047, 556] on span "Open chat" at bounding box center [1038, 562] width 21 height 18
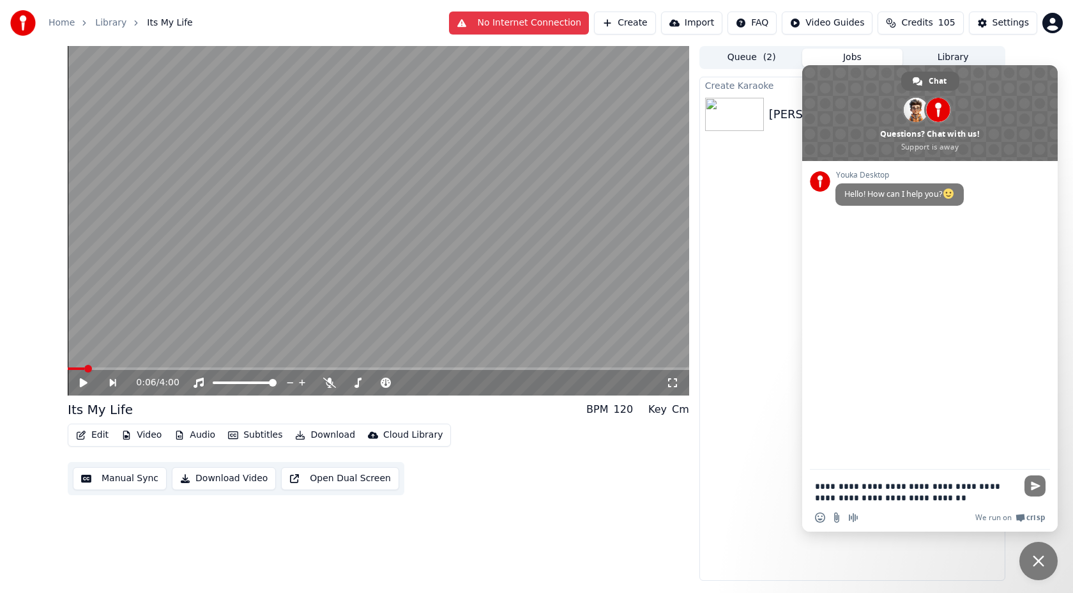
click at [796, 344] on div "Create Karaoke Bon Jovi - It's My Life" at bounding box center [852, 329] width 306 height 504
click at [938, 496] on textarea "**********" at bounding box center [916, 491] width 202 height 23
click at [729, 311] on div "Create Karaoke Bon Jovi - It's My Life" at bounding box center [852, 329] width 306 height 504
click at [1030, 554] on span "Close chat" at bounding box center [1038, 561] width 38 height 38
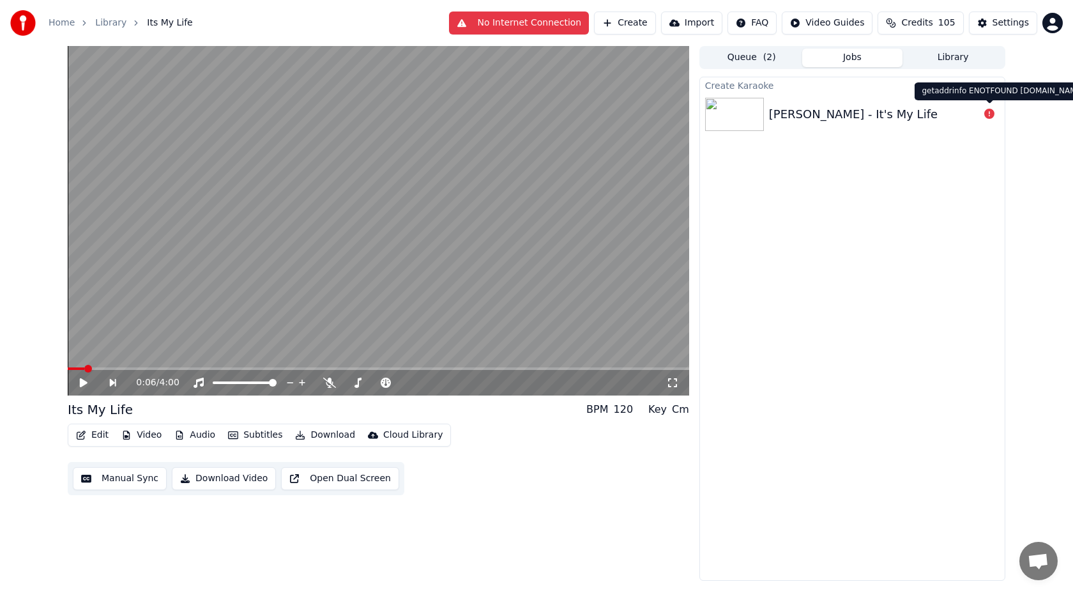
click at [988, 116] on icon at bounding box center [989, 114] width 10 height 10
drag, startPoint x: 1056, startPoint y: 92, endPoint x: 990, endPoint y: 91, distance: 65.1
drag, startPoint x: 986, startPoint y: 93, endPoint x: 919, endPoint y: 93, distance: 67.1
click at [919, 93] on div "getaddrinfo ENOTFOUND v2.youka.io getaddrinfo ENOTFOUND v2.youka.io" at bounding box center [1003, 91] width 178 height 18
drag, startPoint x: 922, startPoint y: 92, endPoint x: 1056, endPoint y: 87, distance: 133.6
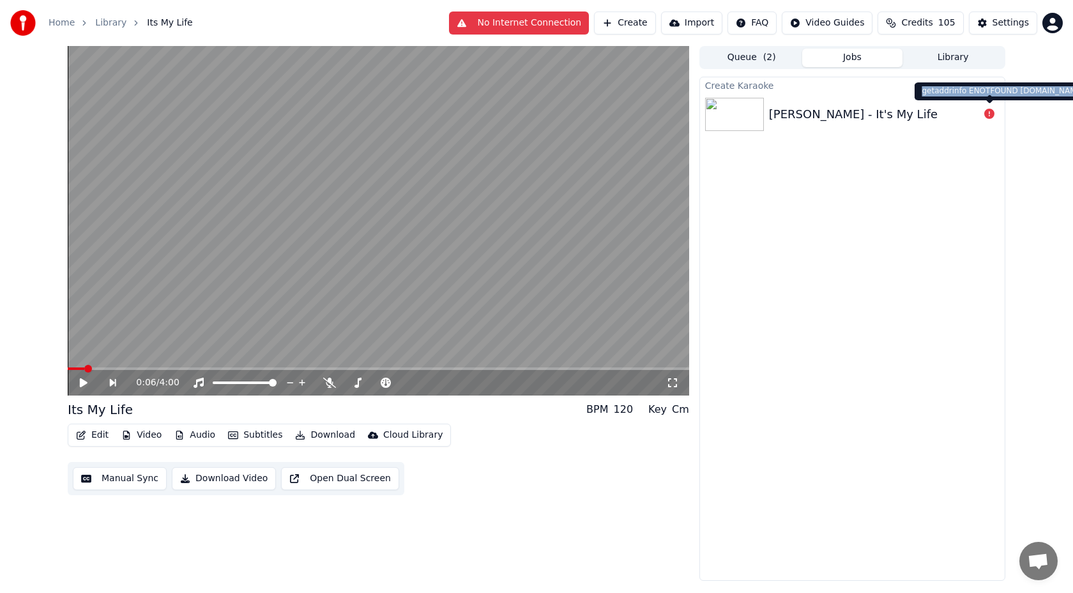
click at [1056, 87] on div "getaddrinfo ENOTFOUND v2.youka.io getaddrinfo ENOTFOUND v2.youka.io" at bounding box center [1003, 91] width 178 height 18
copy div "getaddrinfo ENOTFOUND v2.youka.io"
click at [1035, 565] on span "Open chat" at bounding box center [1038, 562] width 21 height 18
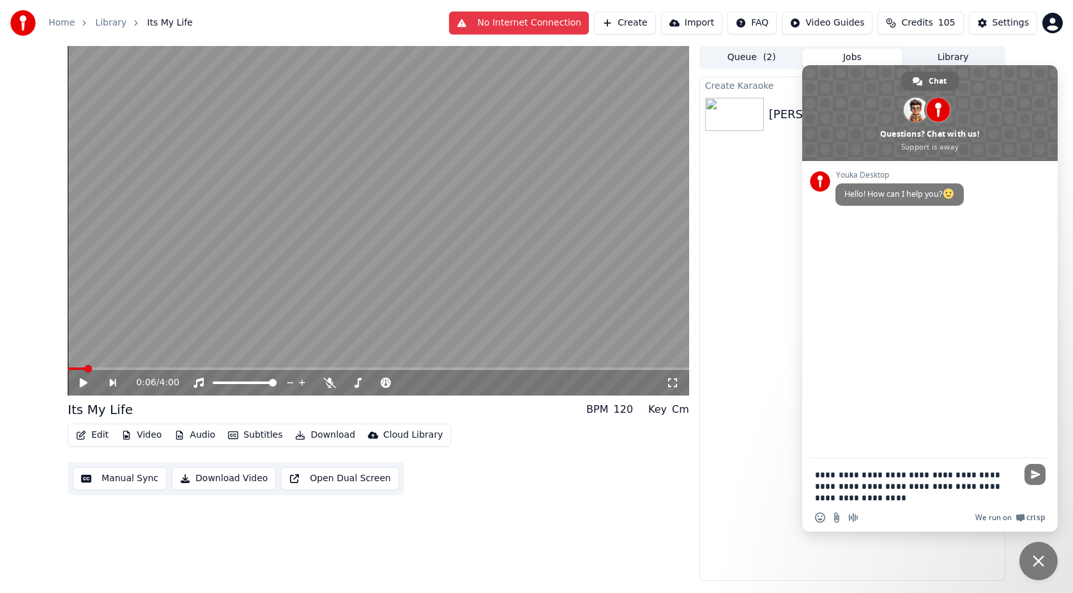
paste textarea "**********"
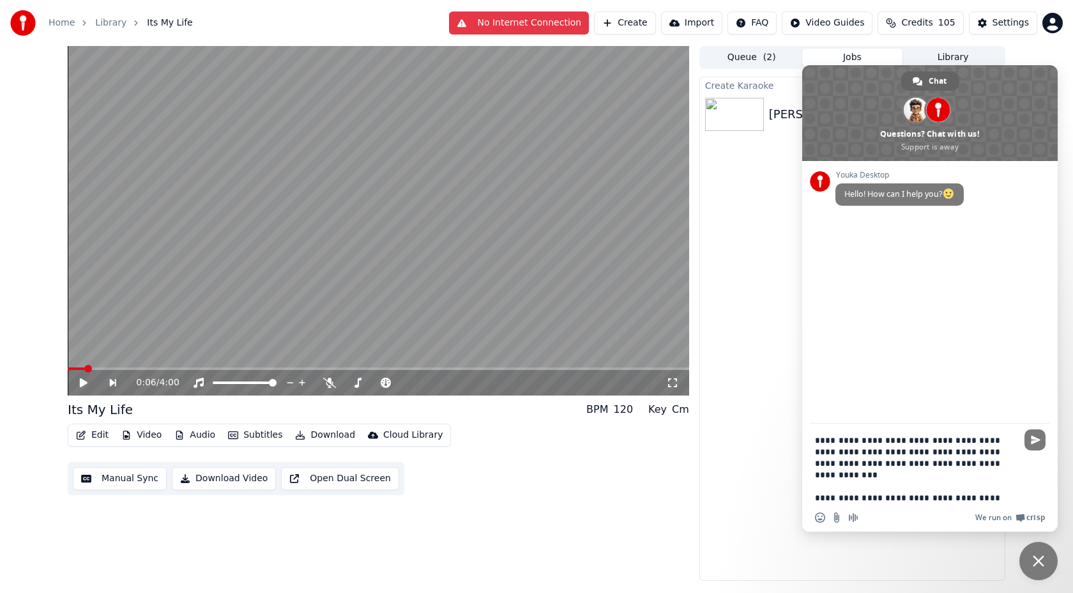
type textarea "**********"
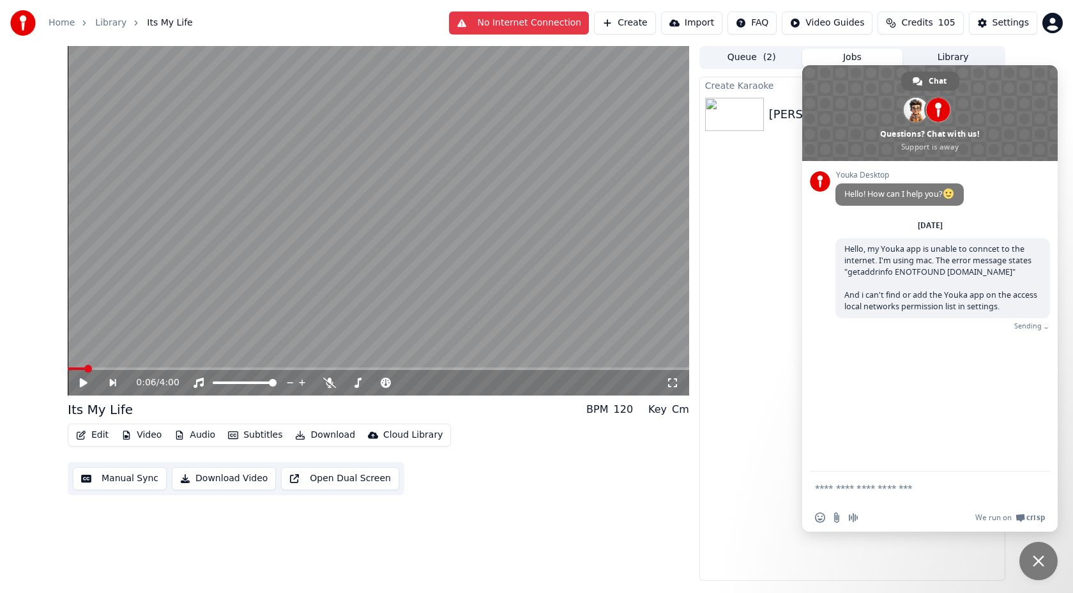
click at [751, 319] on div "Create Karaoke Bon Jovi - It's My Life" at bounding box center [852, 329] width 306 height 504
